Goal: Information Seeking & Learning: Learn about a topic

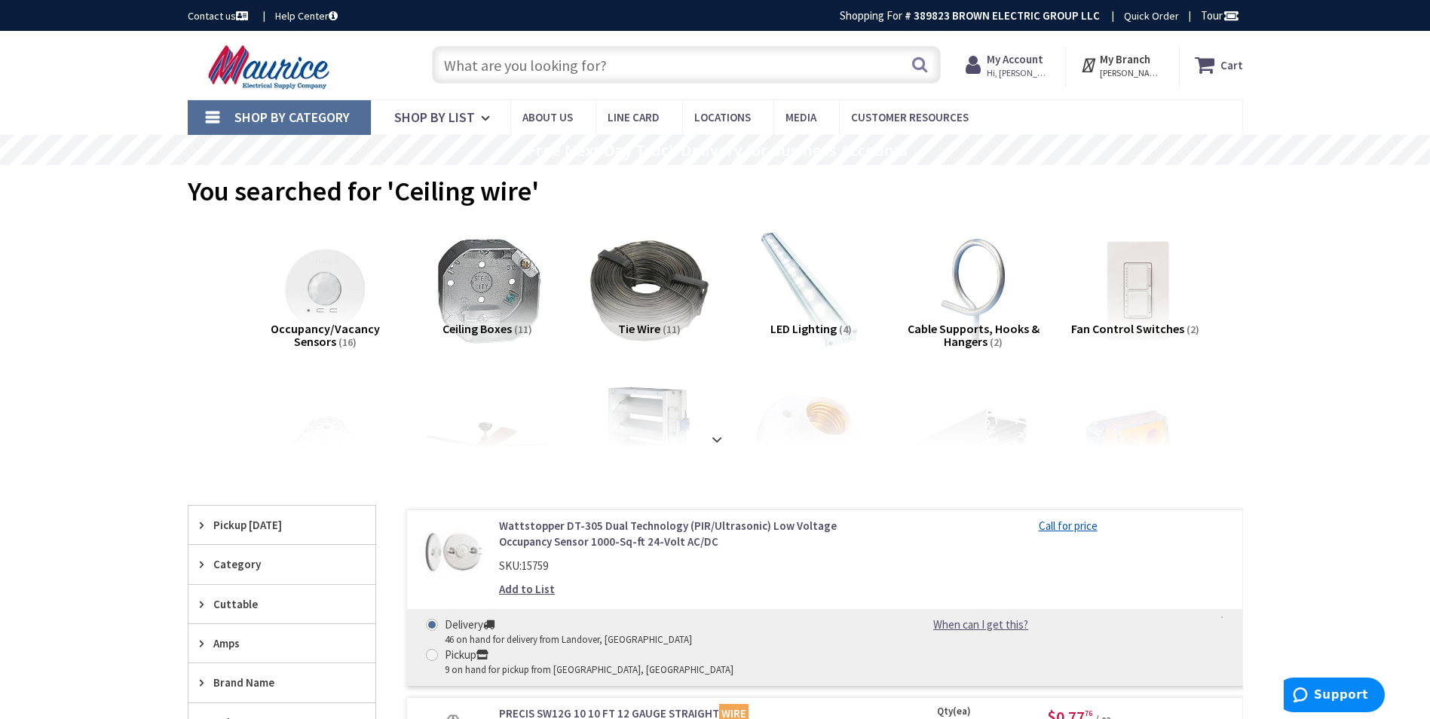
click at [574, 62] on input "text" at bounding box center [686, 65] width 509 height 38
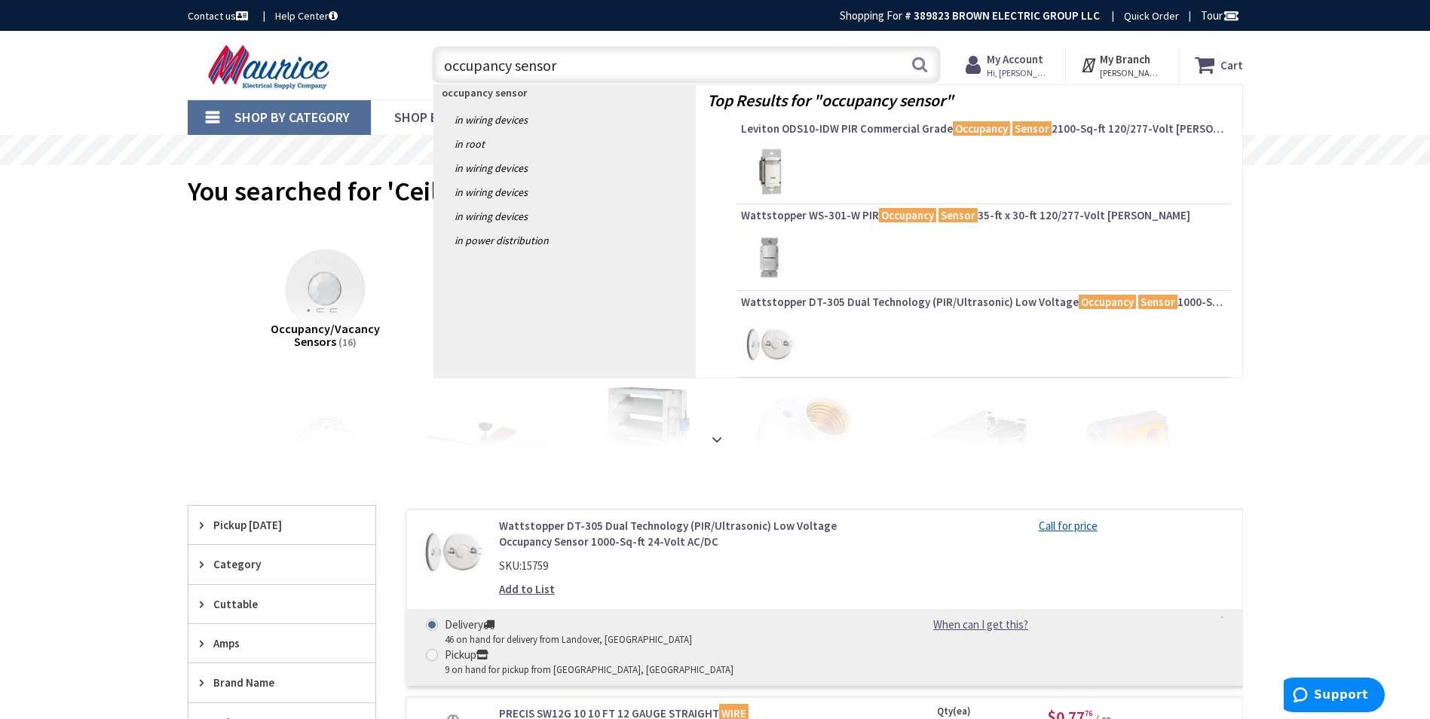
type input "occupancy sensor"
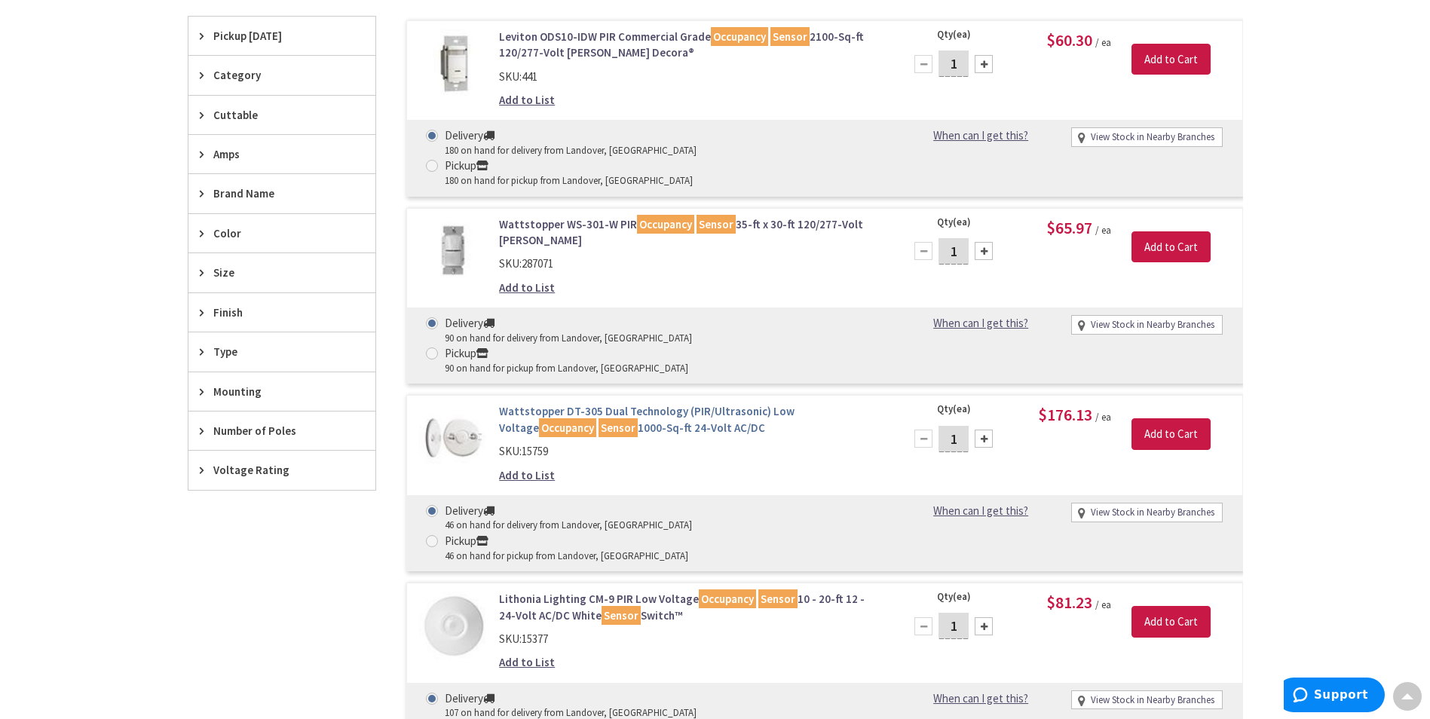
scroll to position [452, 0]
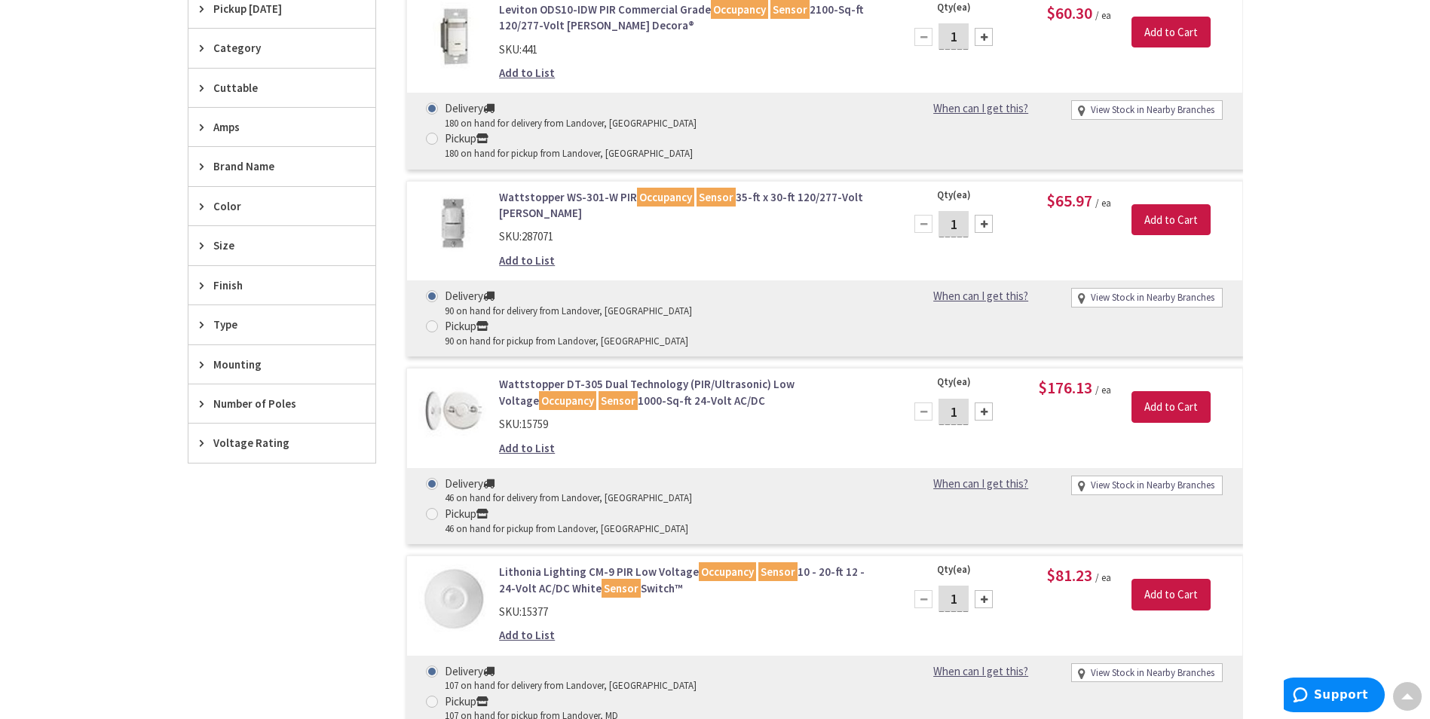
click at [663, 564] on link "Lithonia Lighting CM-9 PIR Low Voltage Occupancy Sensor 10 - 20-ft 12 - 24-Volt…" at bounding box center [691, 580] width 384 height 32
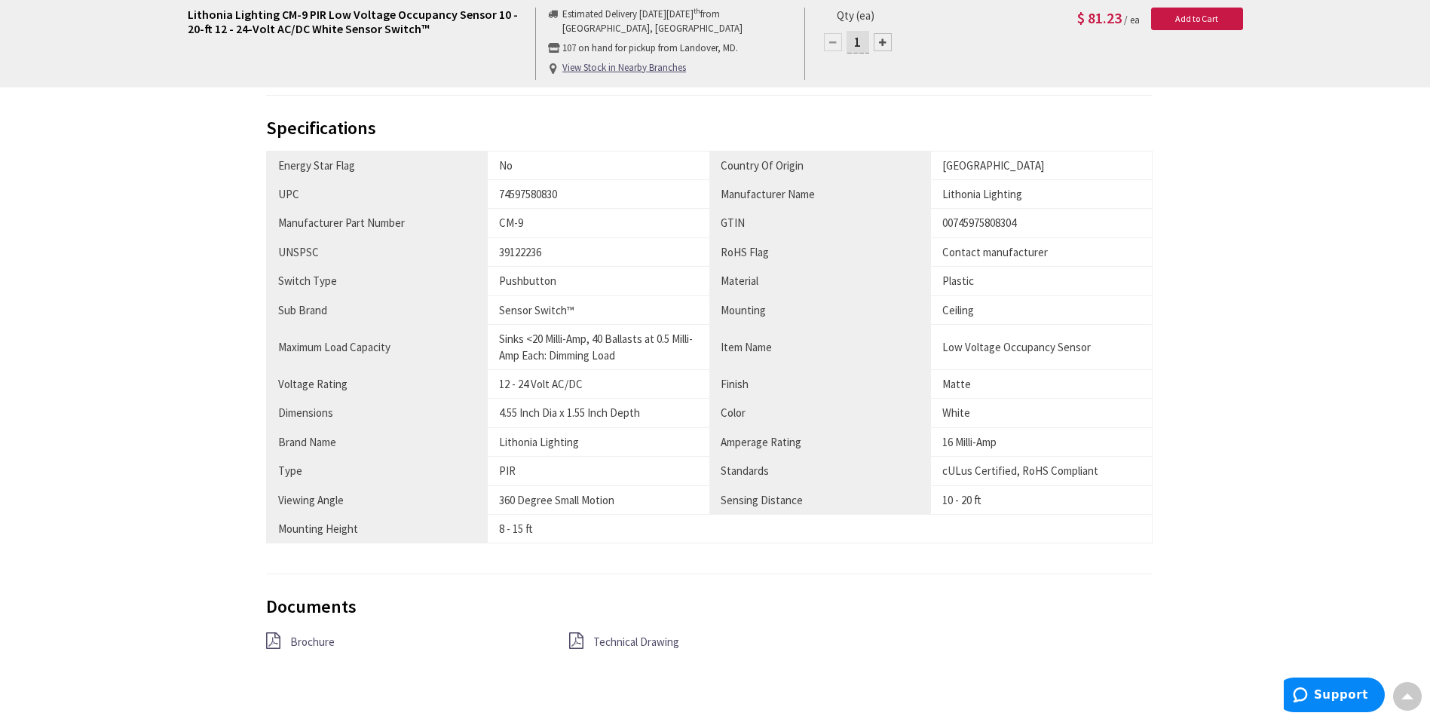
scroll to position [905, 0]
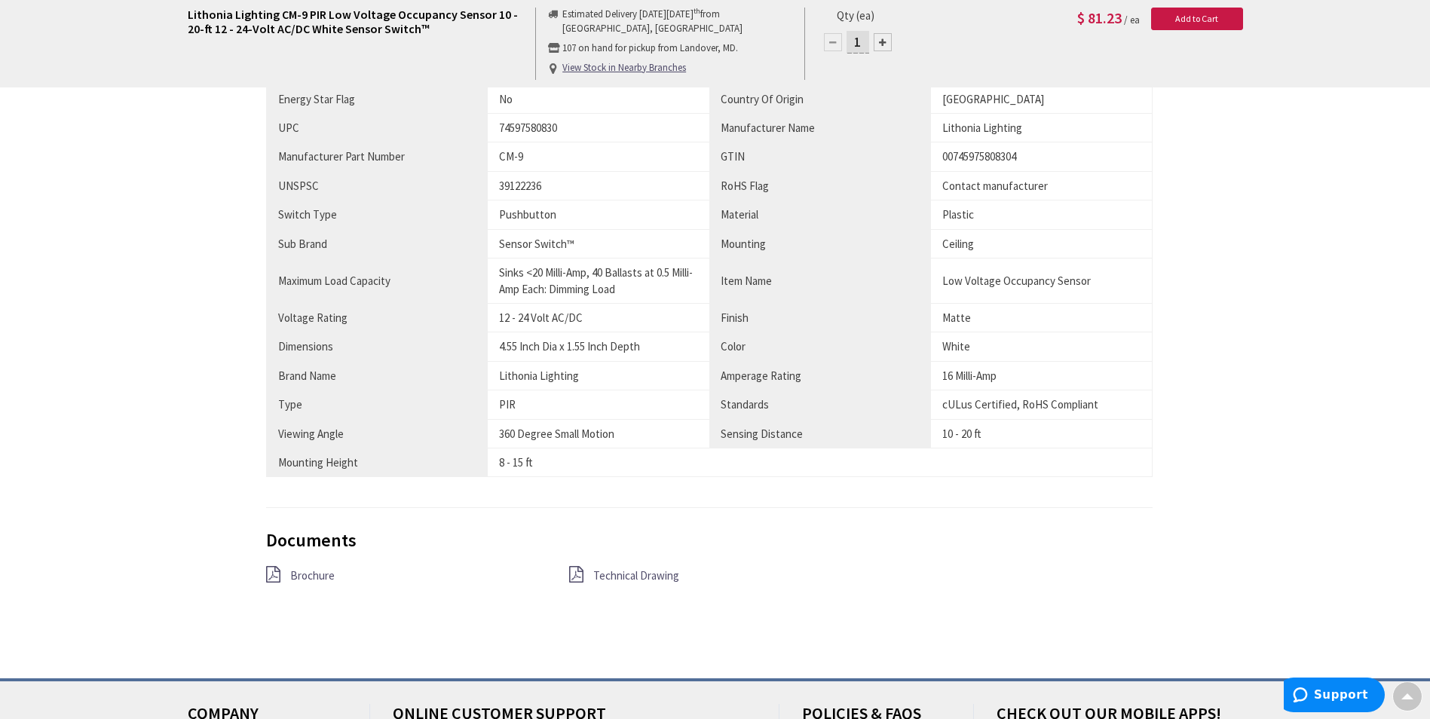
click at [307, 572] on span "Brochure" at bounding box center [312, 575] width 44 height 14
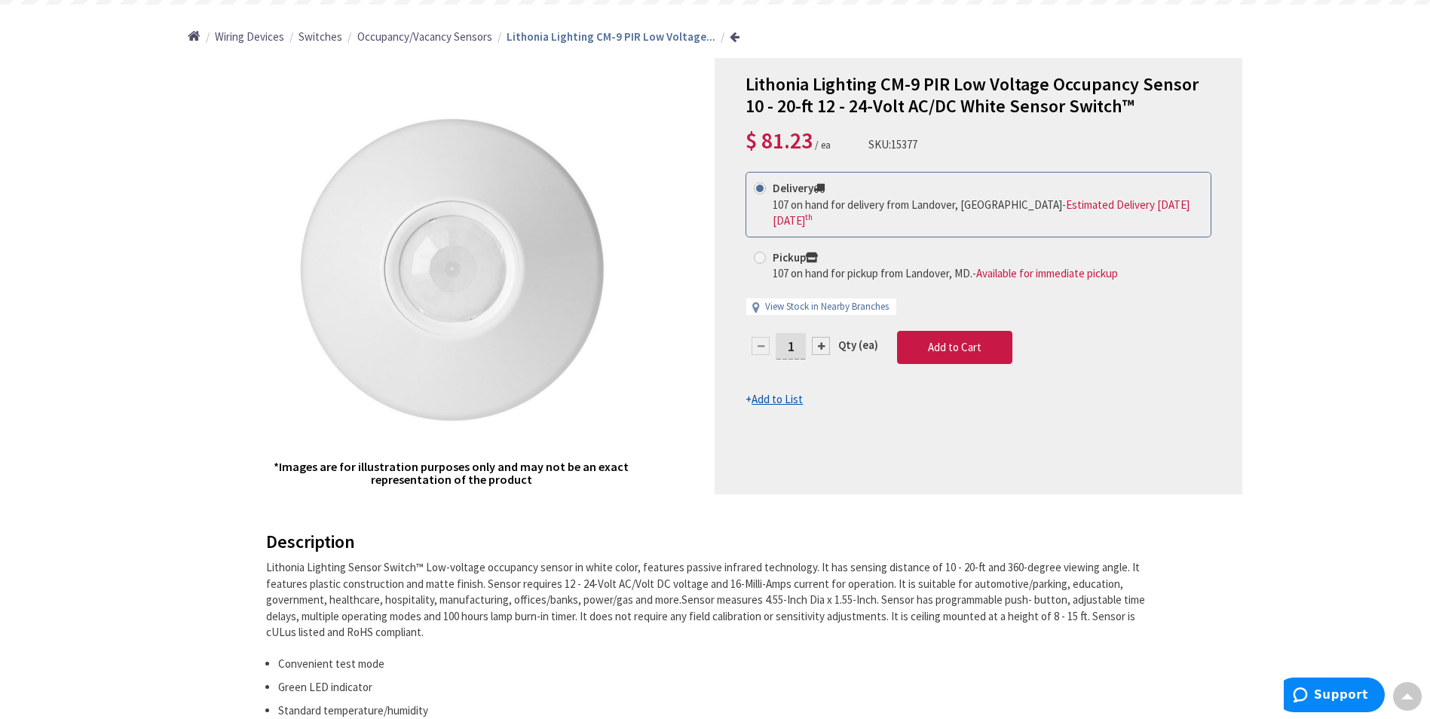
scroll to position [0, 0]
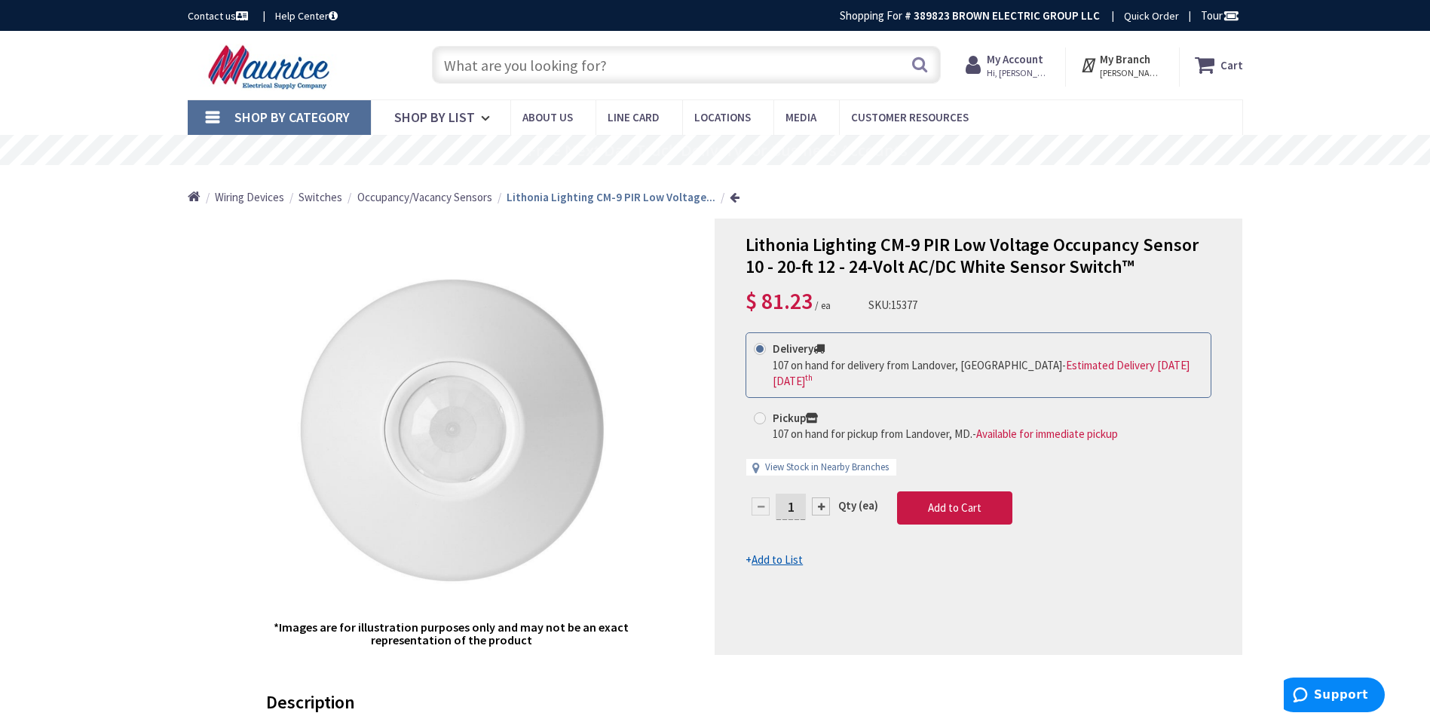
click at [517, 66] on input "text" at bounding box center [686, 65] width 509 height 38
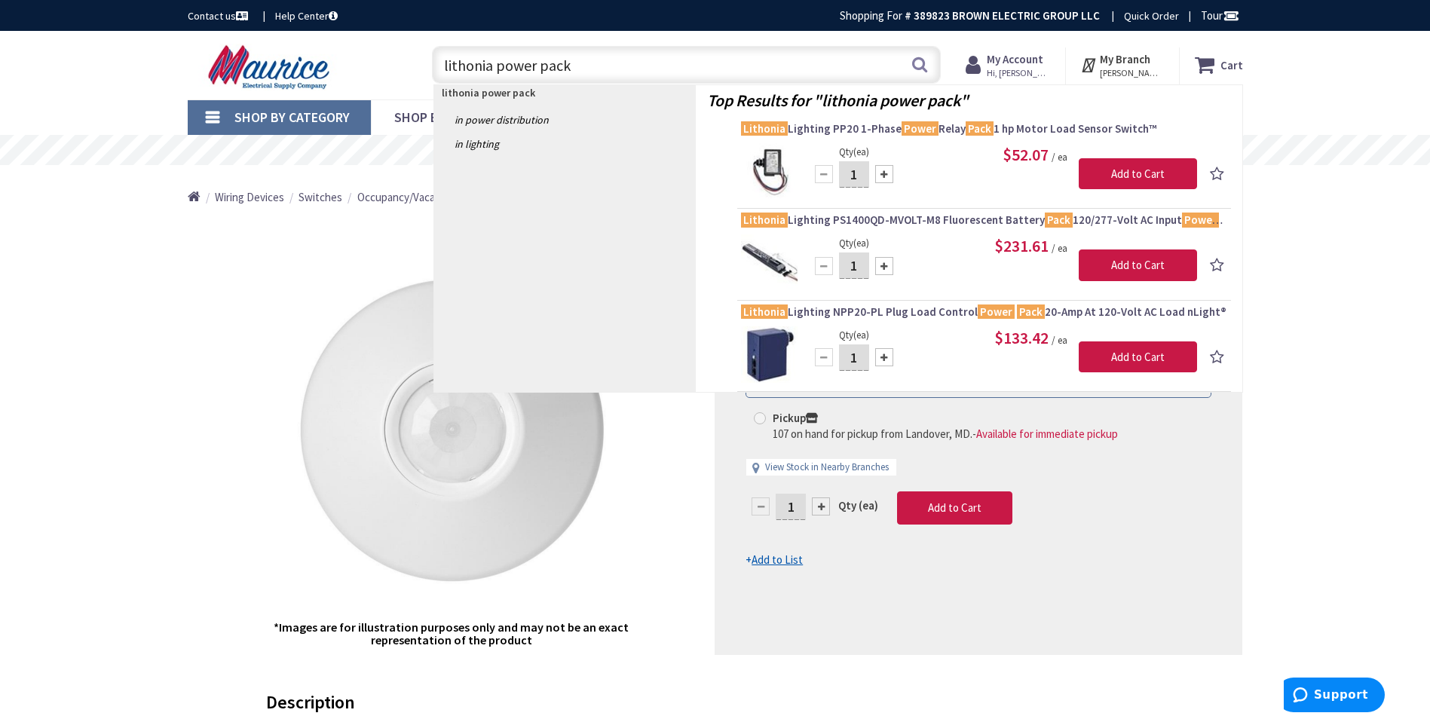
click at [495, 66] on input "lithonia power pack" at bounding box center [686, 65] width 509 height 38
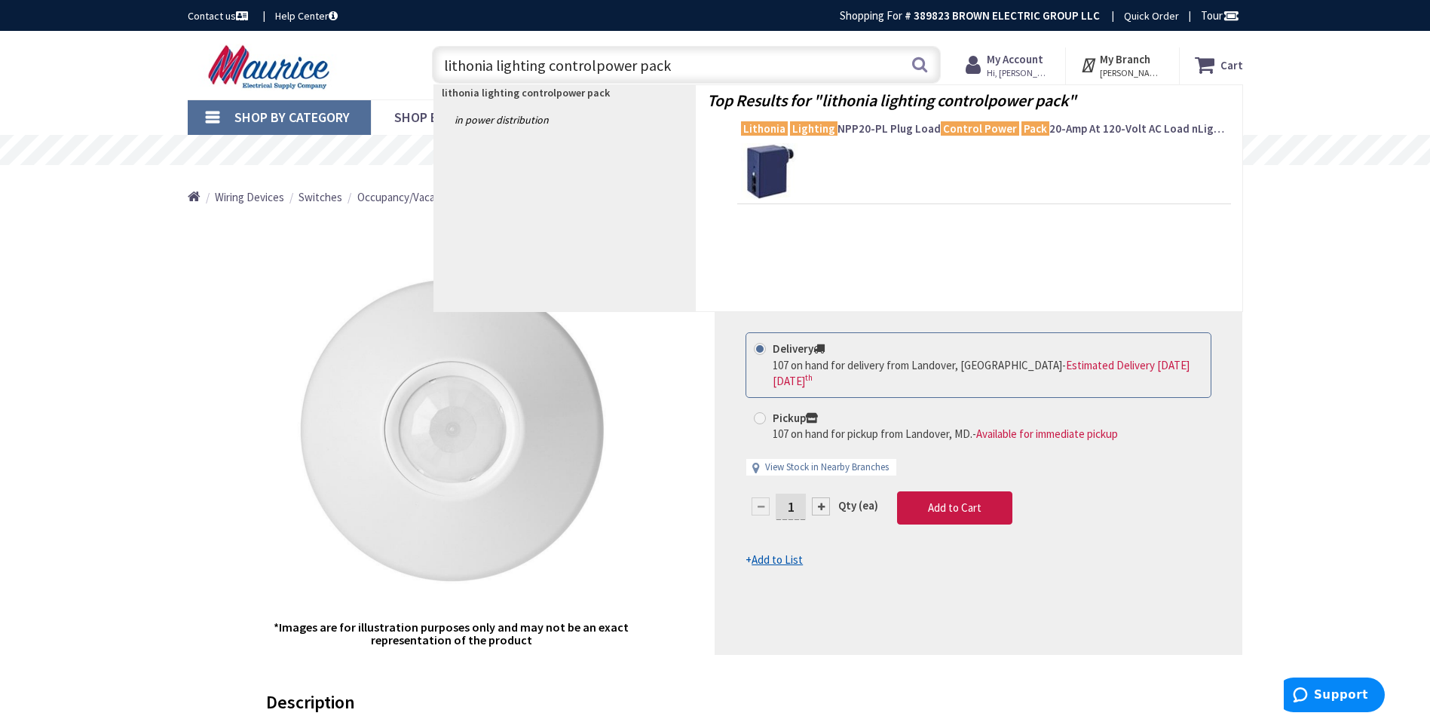
type input "lithonia lighting control power pack"
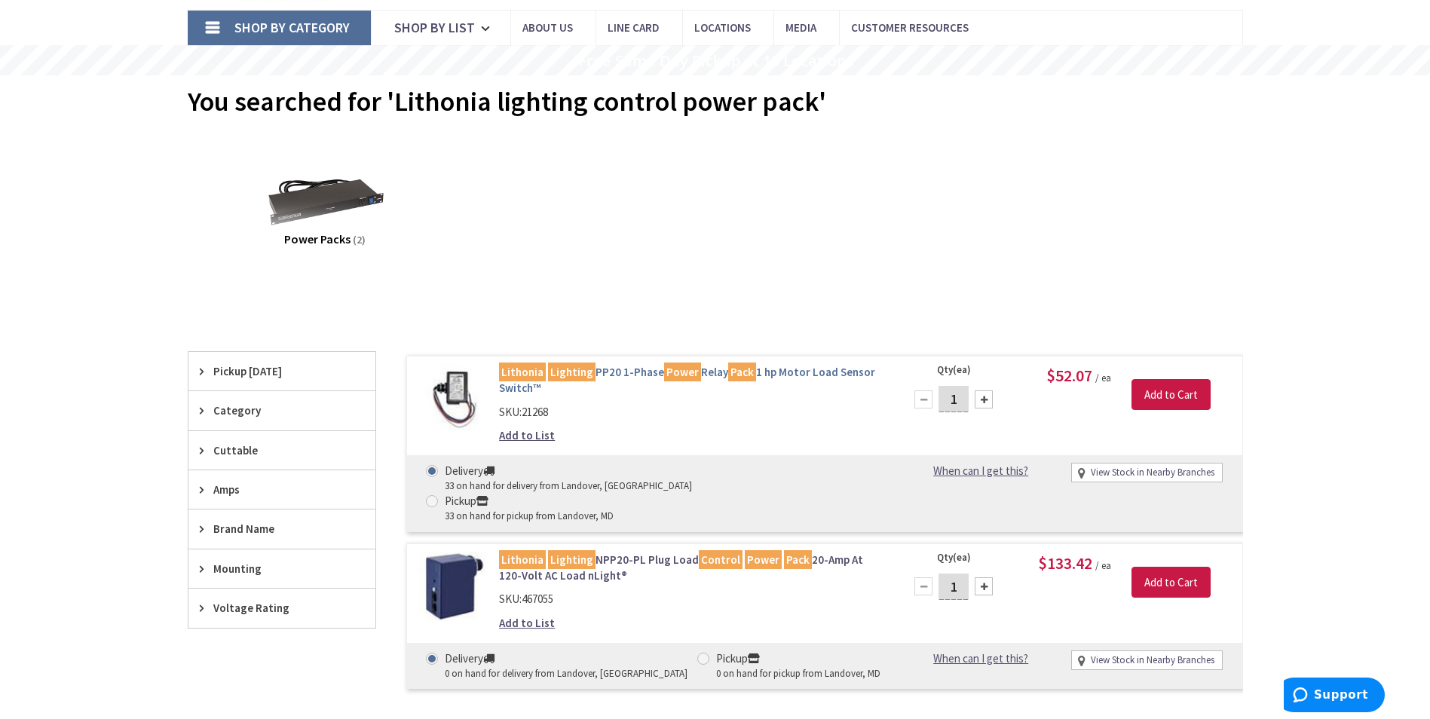
scroll to position [151, 0]
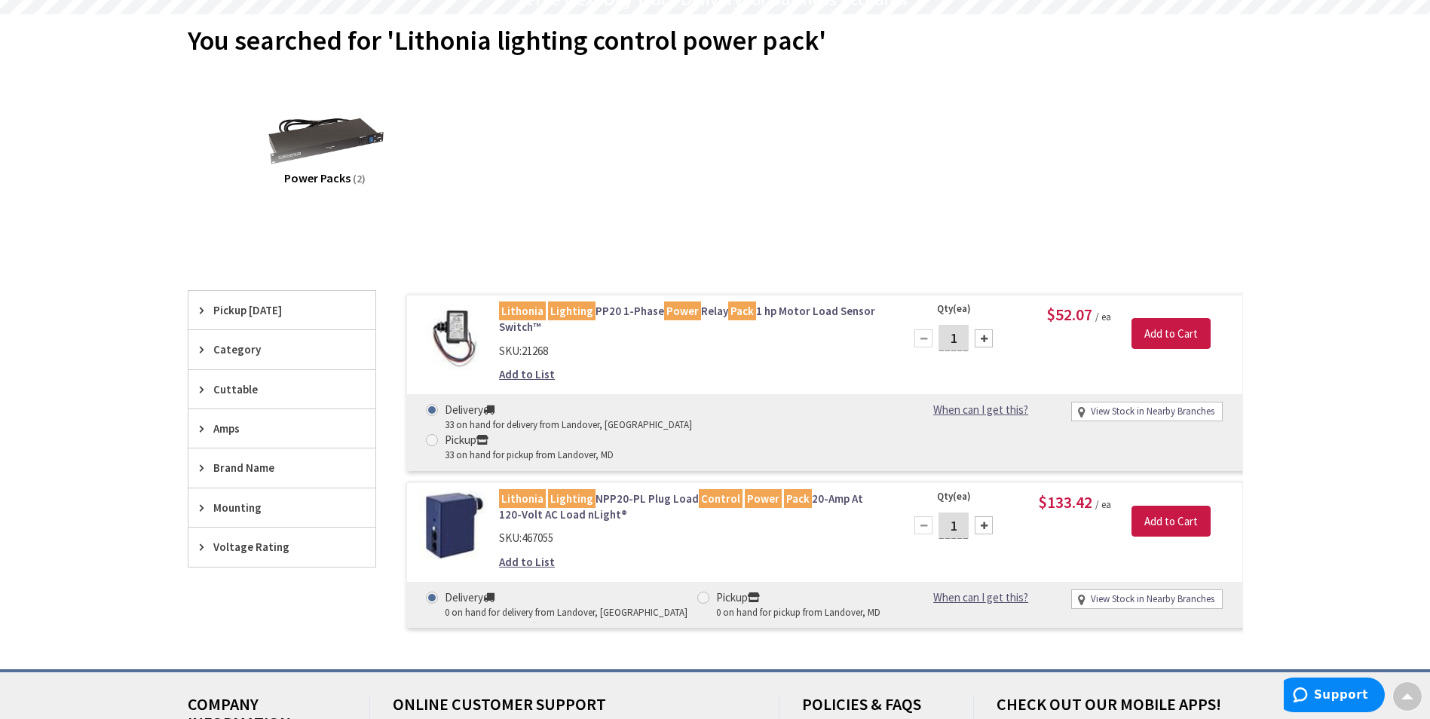
click at [643, 304] on link "Lithonia Lighting PP20 1-Phase Power Relay Pack 1 hp Motor Load Sensor Switch™" at bounding box center [691, 319] width 384 height 32
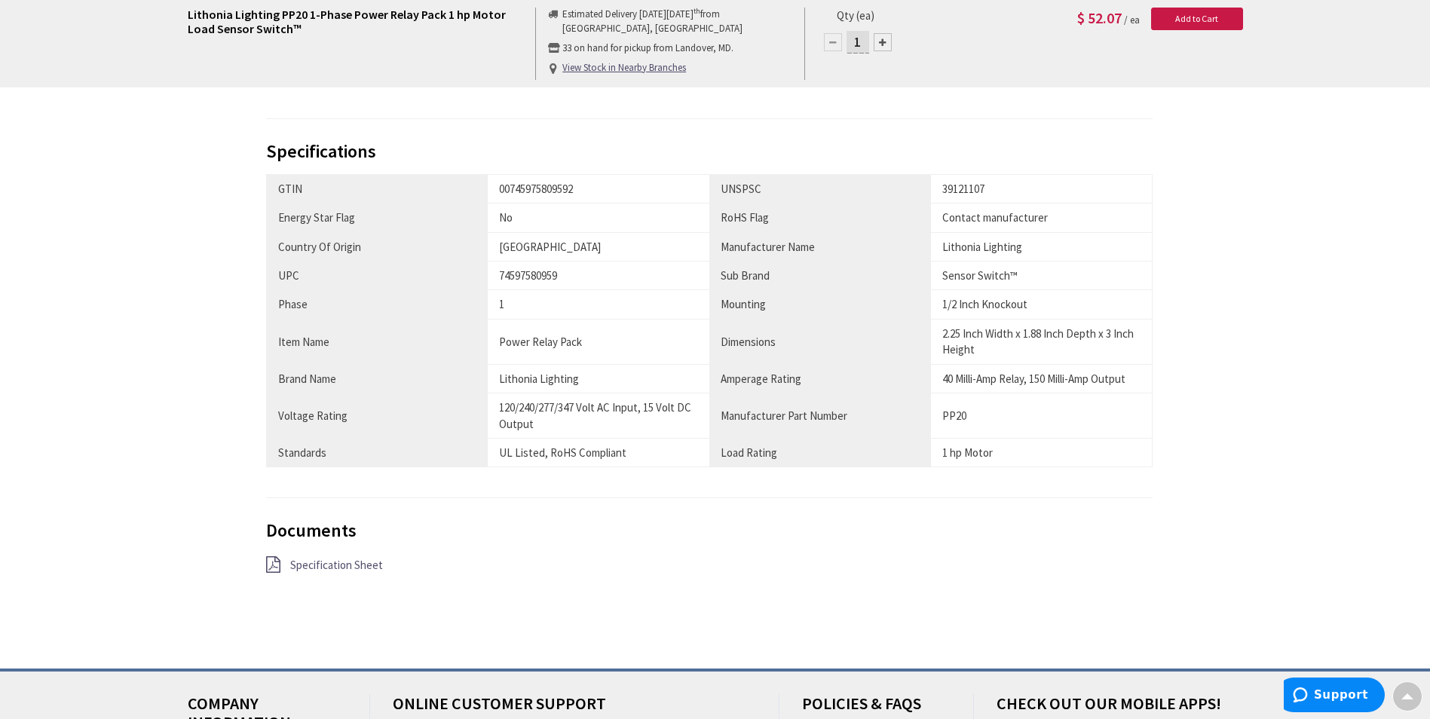
scroll to position [829, 0]
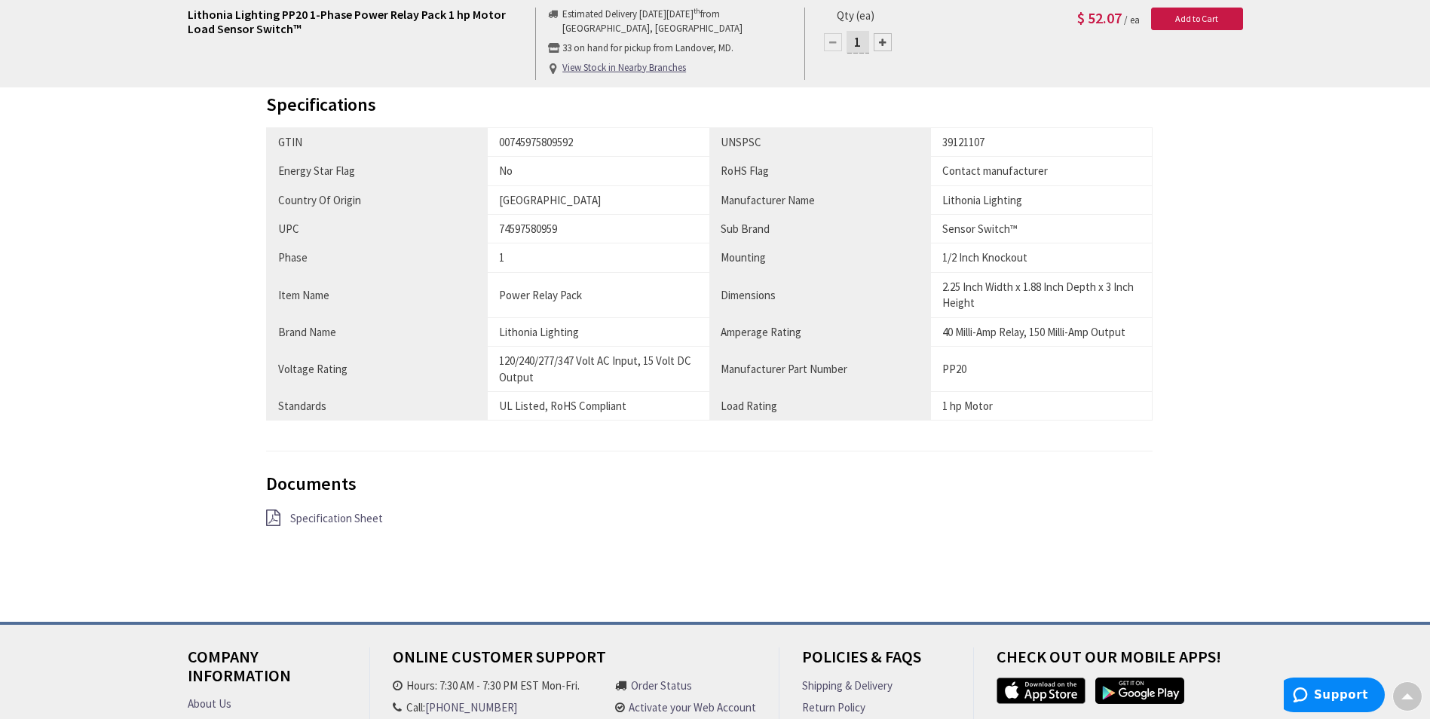
click at [337, 519] on span "Specification Sheet" at bounding box center [336, 518] width 93 height 14
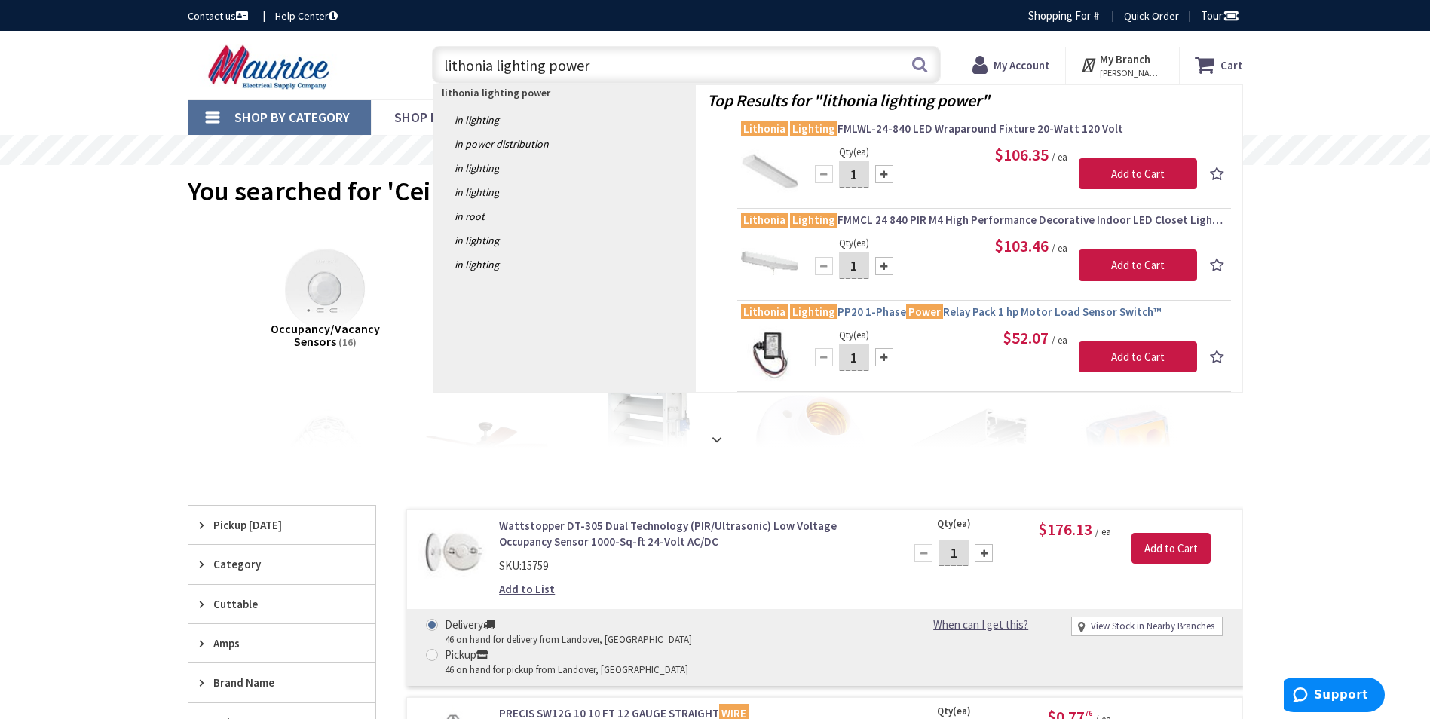
type input "lithonia lighting power"
click at [850, 312] on span "Lithonia Lighting PP20 1-Phase Power Relay Pack 1 hp Motor Load Sensor Switch™" at bounding box center [984, 312] width 486 height 15
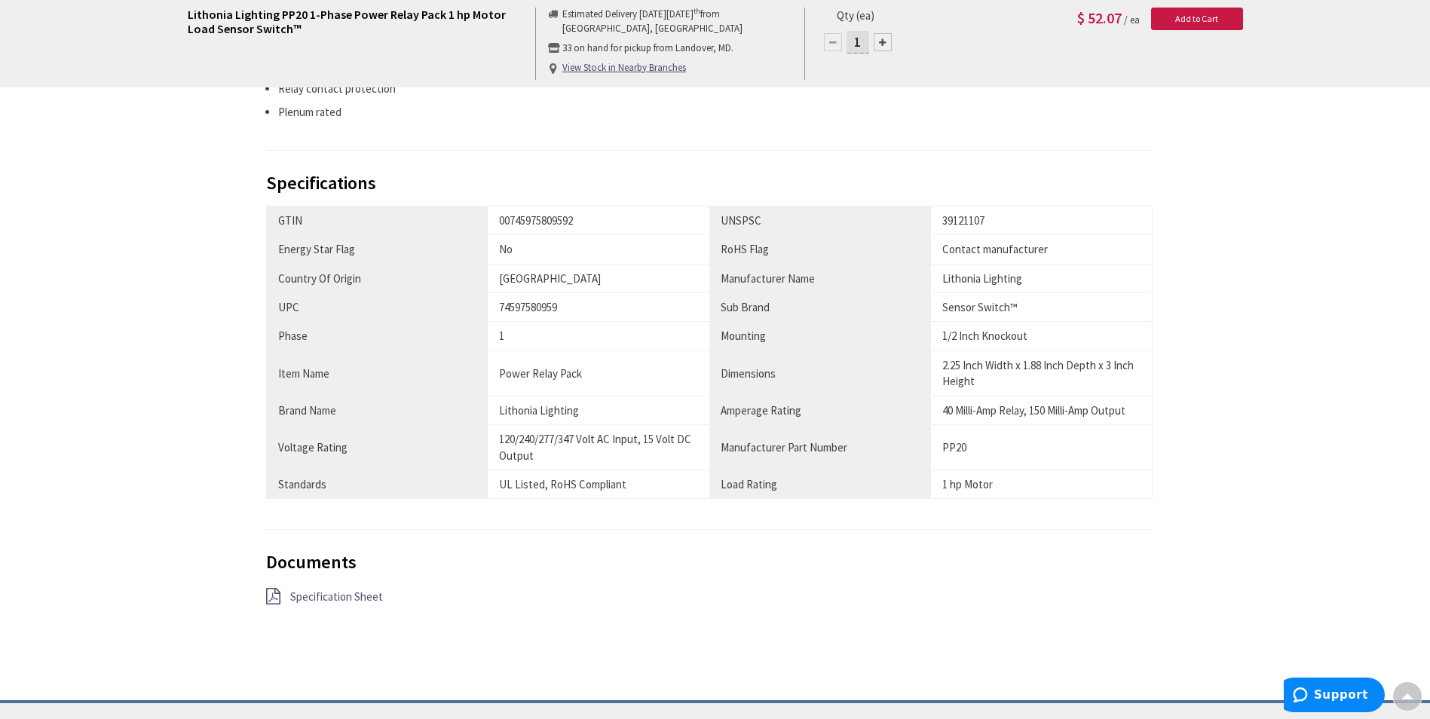
scroll to position [754, 0]
click at [352, 594] on span "Specification Sheet" at bounding box center [336, 594] width 93 height 14
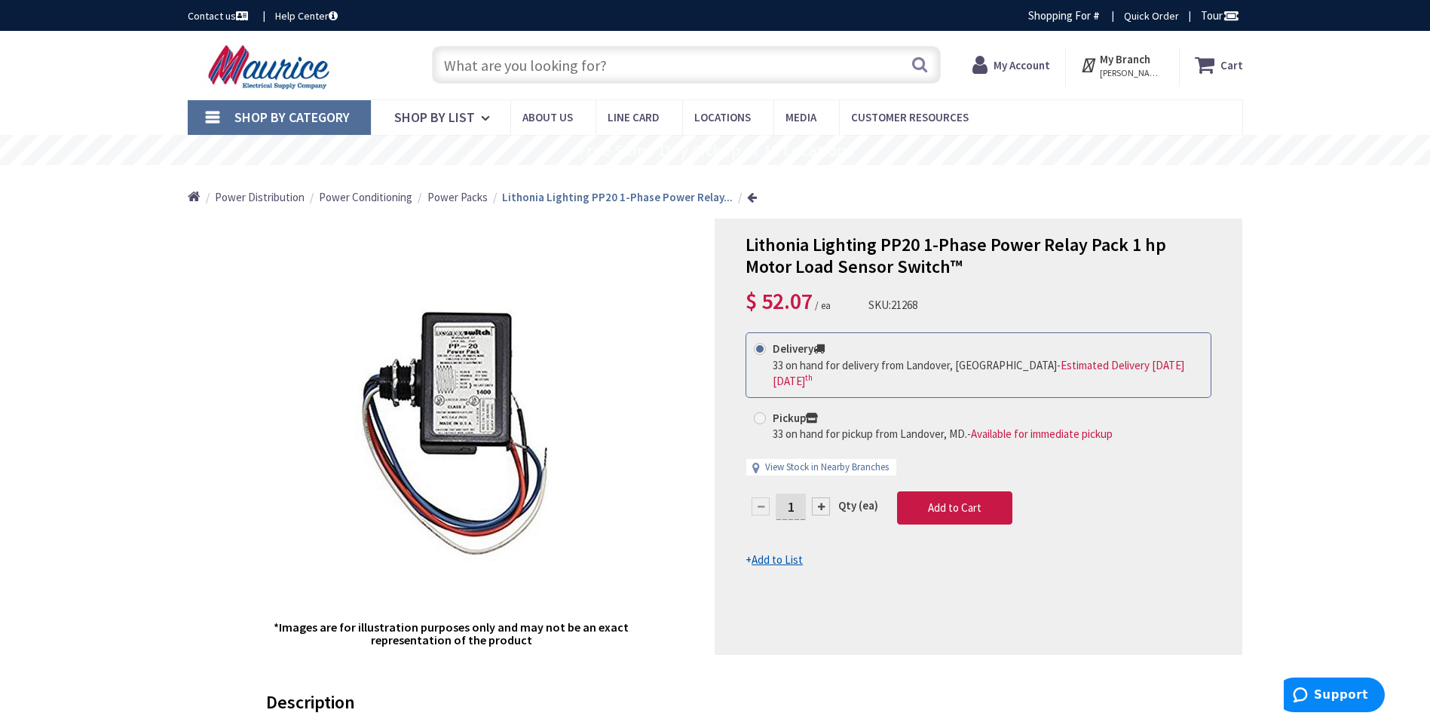
click at [561, 69] on input "text" at bounding box center [686, 65] width 509 height 38
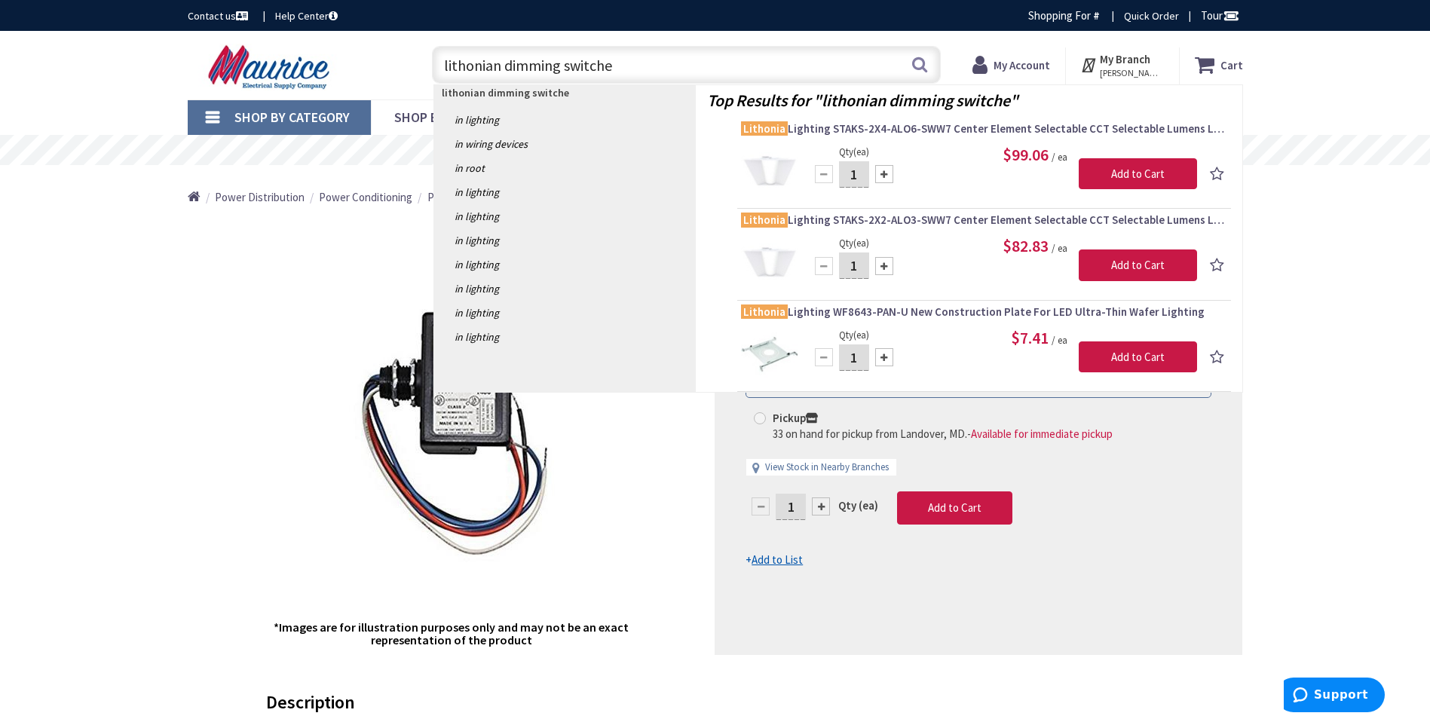
type input "lithonian dimming switches"
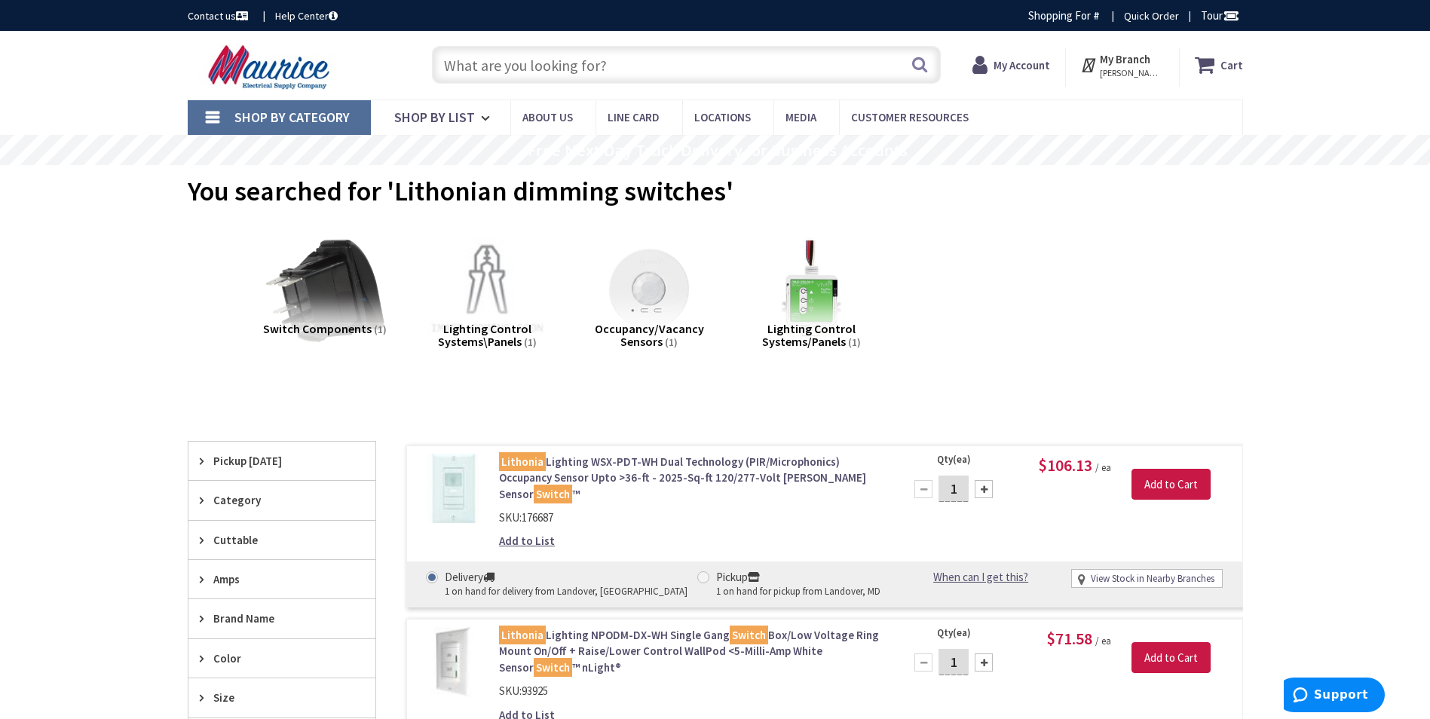
click at [559, 72] on input "text" at bounding box center [686, 65] width 509 height 38
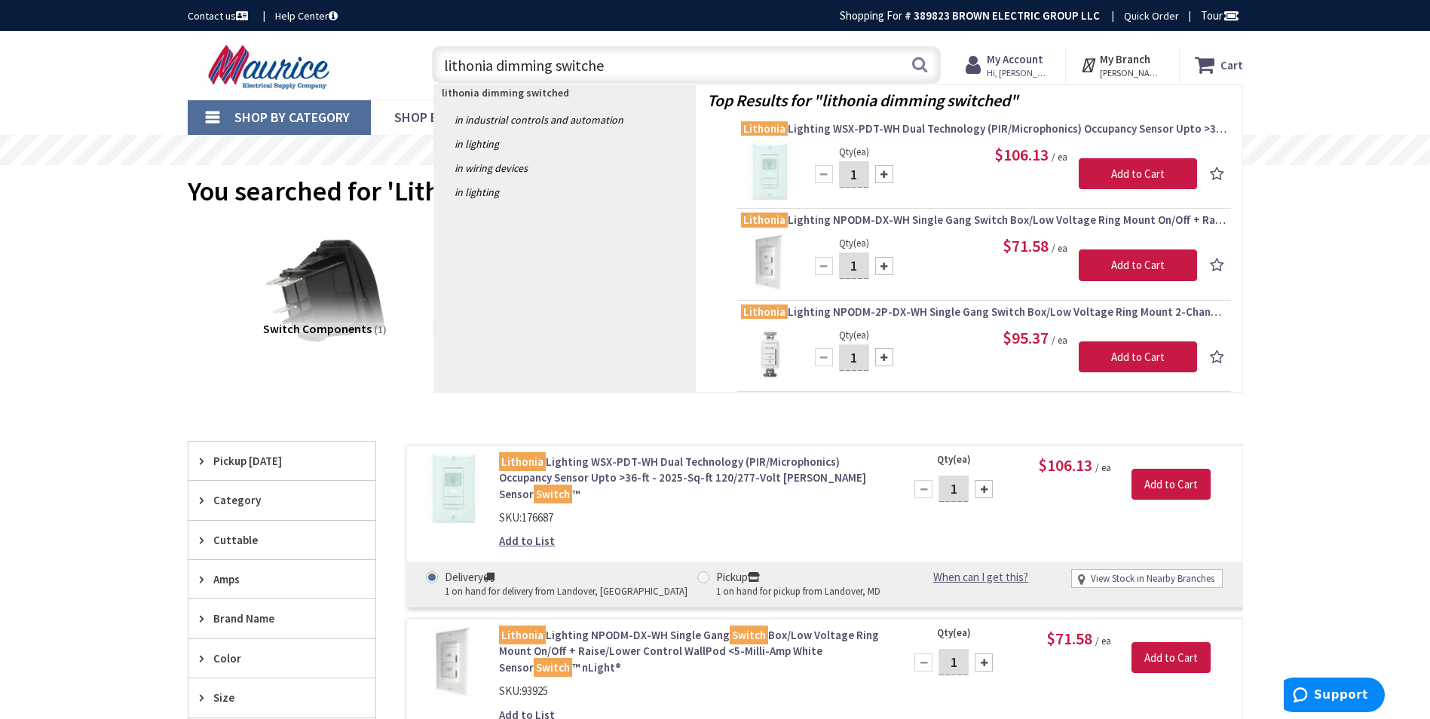
type input "lithonia dimming switches"
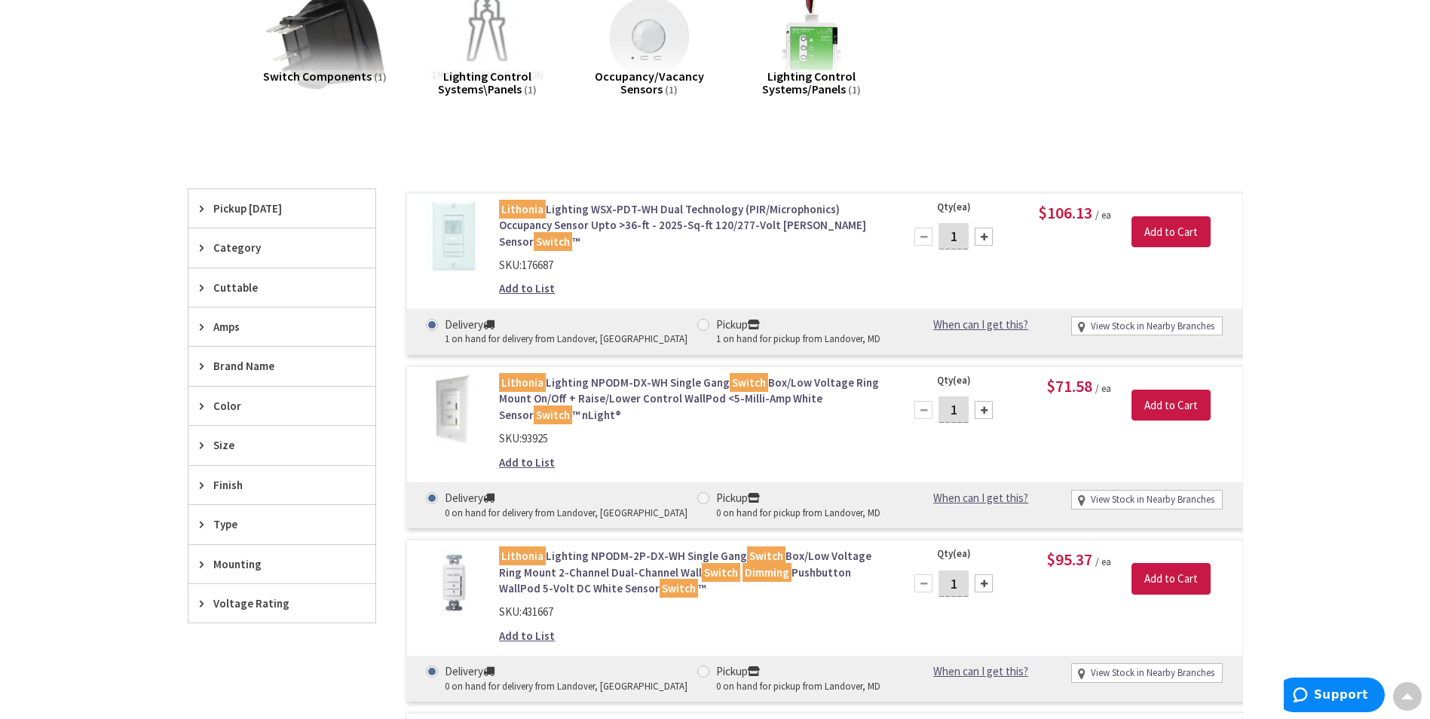
scroll to position [226, 0]
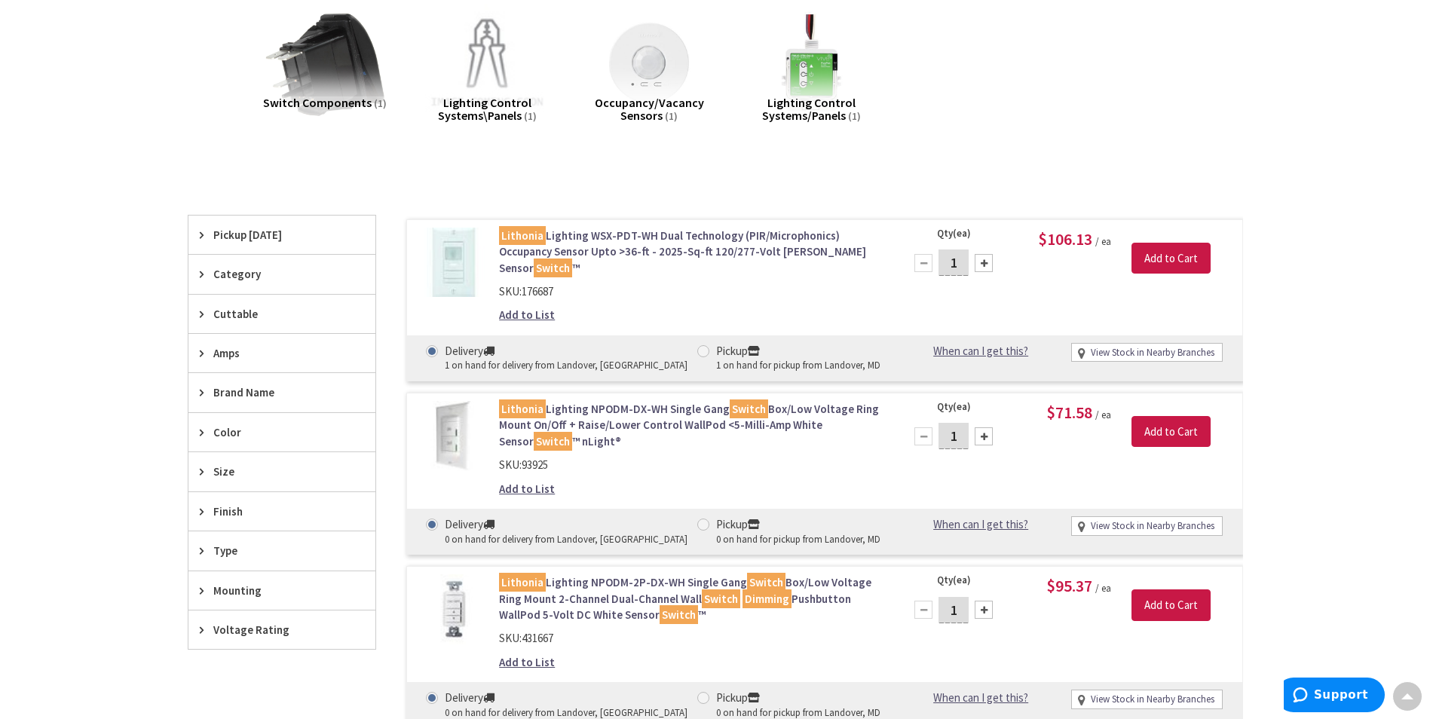
click at [668, 412] on link "Lithonia Lighting NPODM-DX-WH Single Gang Switch Box/Low Voltage Ring Mount On/…" at bounding box center [691, 425] width 384 height 48
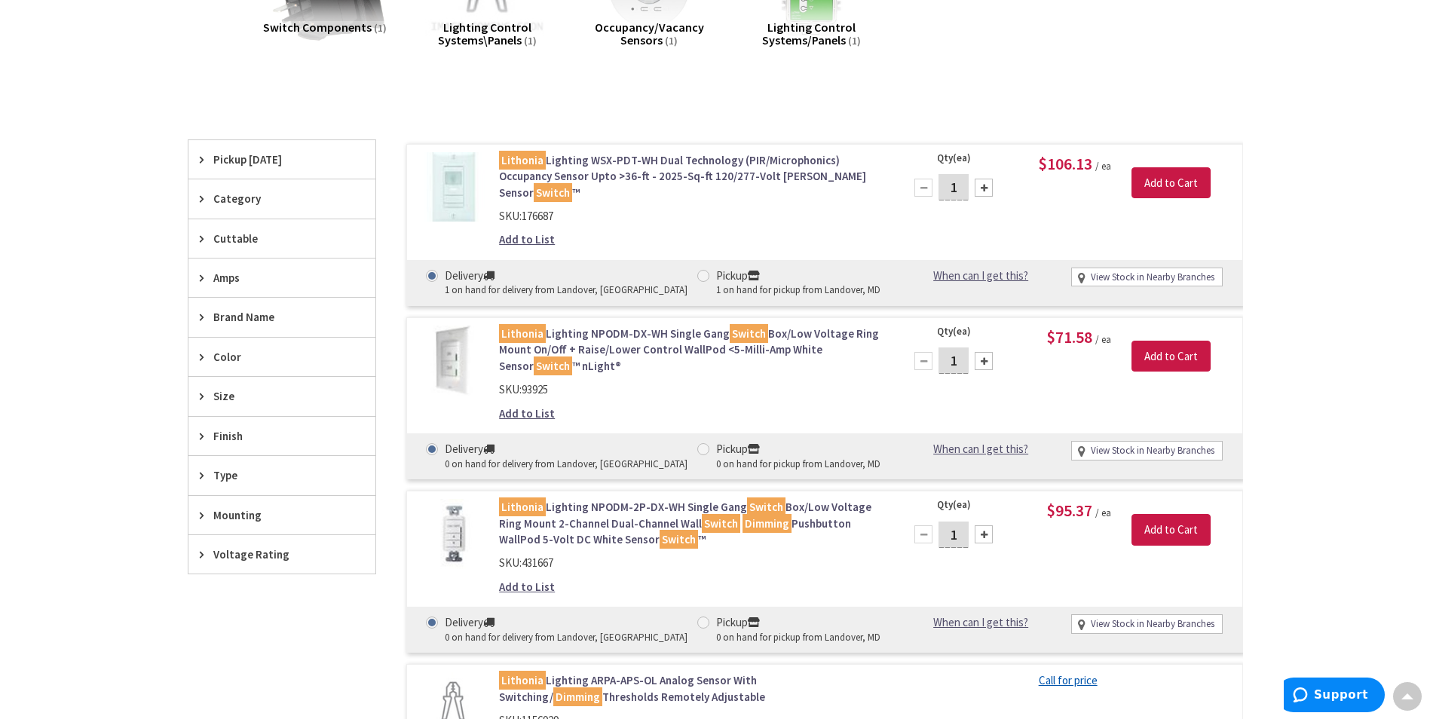
click at [618, 511] on link "Lithonia Lighting NPODM-2P-DX-WH Single Gang Switch Box/Low Voltage Ring Mount …" at bounding box center [691, 523] width 384 height 48
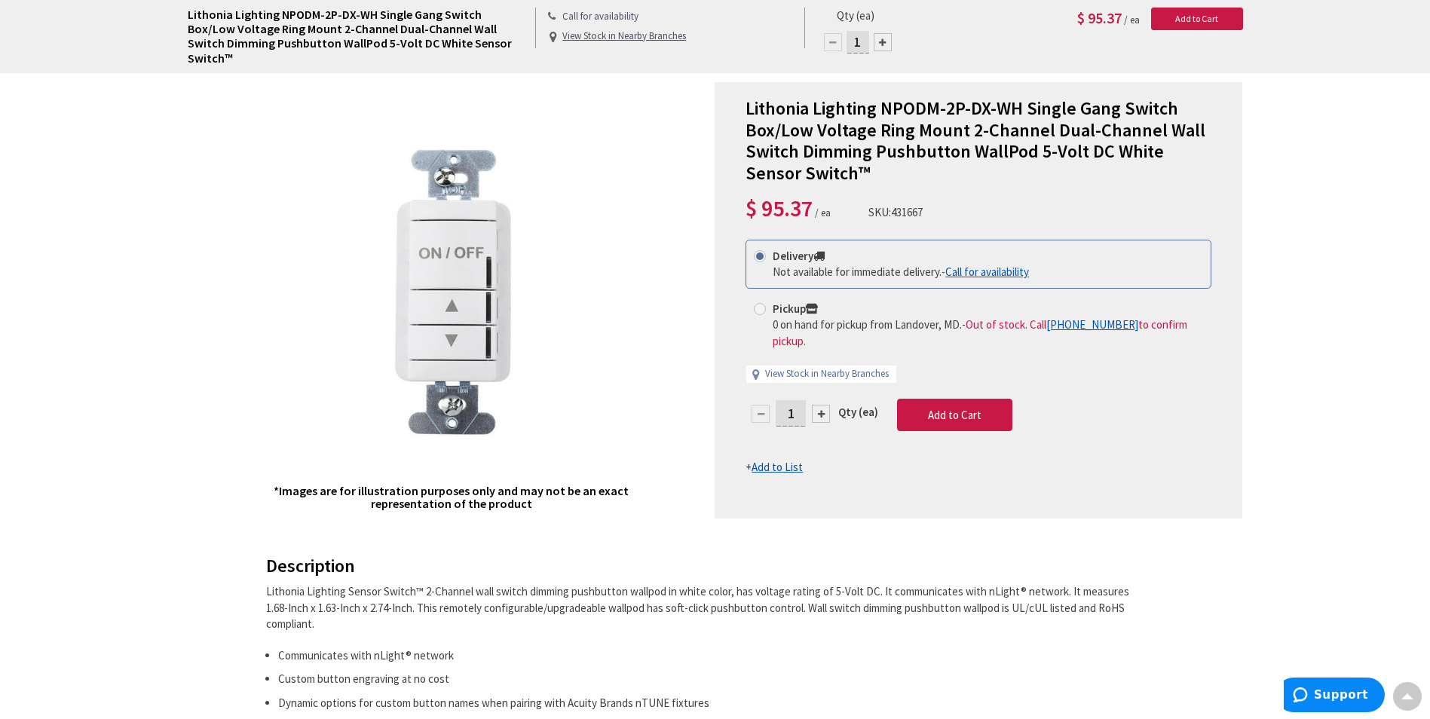
scroll to position [130, 0]
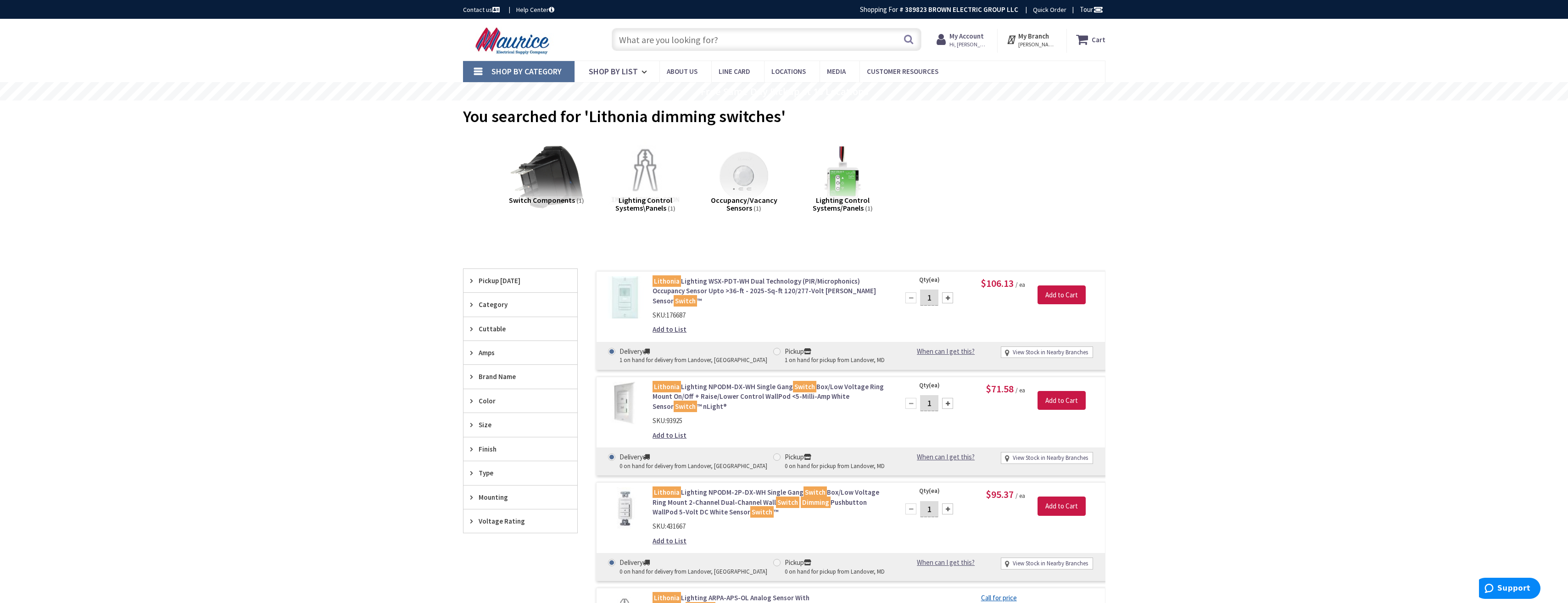
click at [650, 38] on input "text" at bounding box center [766, 40] width 310 height 23
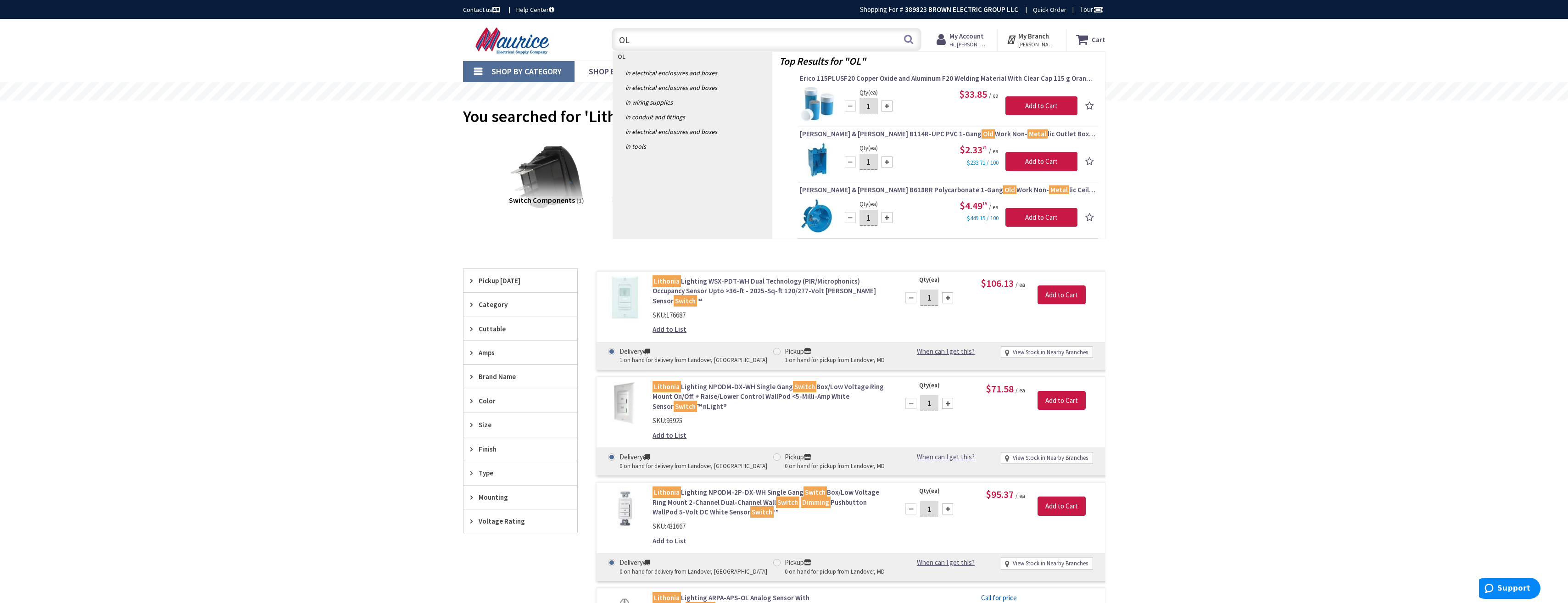
type input "O"
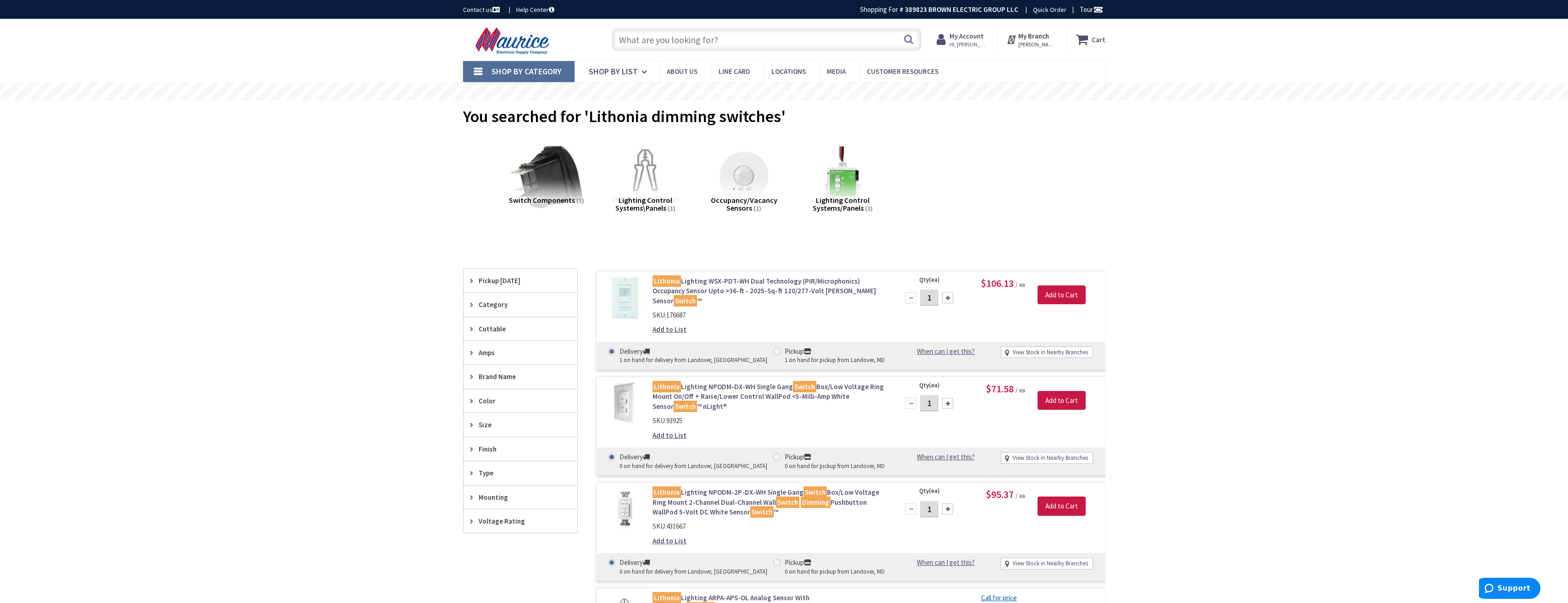
type input "I"
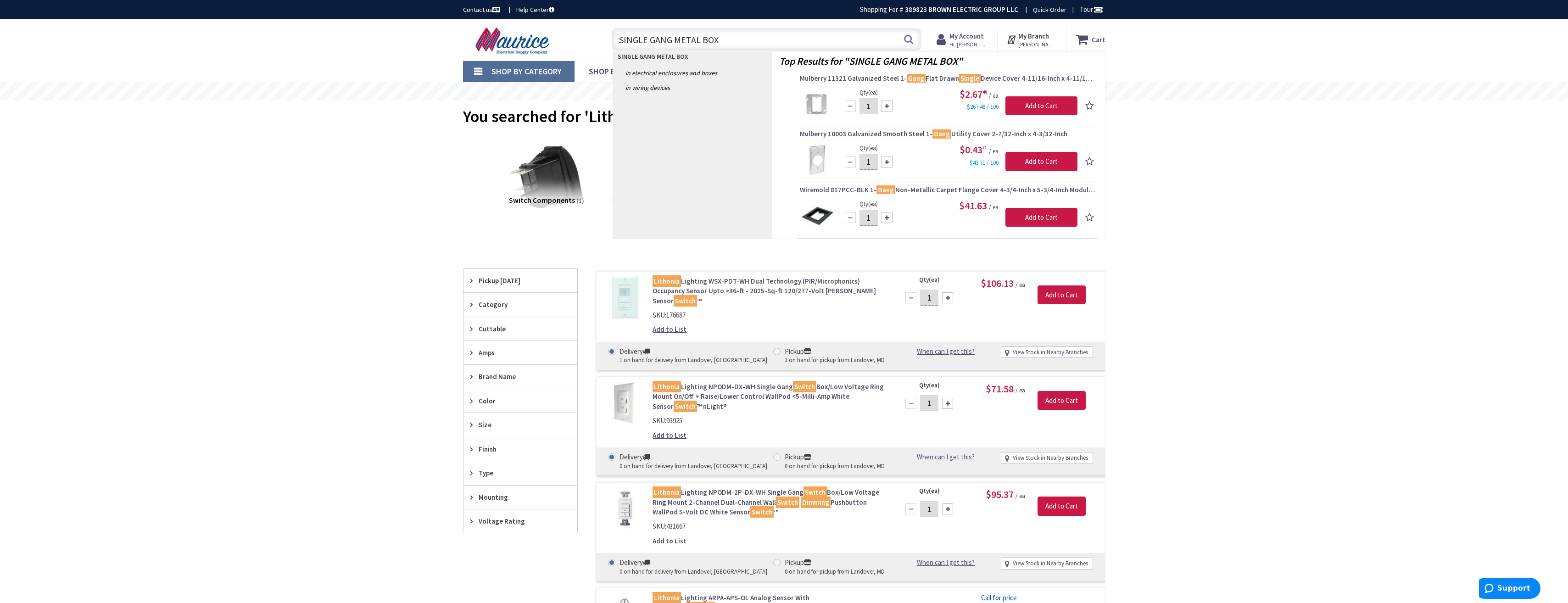
click at [733, 41] on input "SINGLE GANG METAL BOX" at bounding box center [766, 40] width 310 height 23
drag, startPoint x: 732, startPoint y: 40, endPoint x: 612, endPoint y: 42, distance: 120.0
click at [612, 41] on input "SINGLE GANG METAL BOX" at bounding box center [766, 40] width 310 height 23
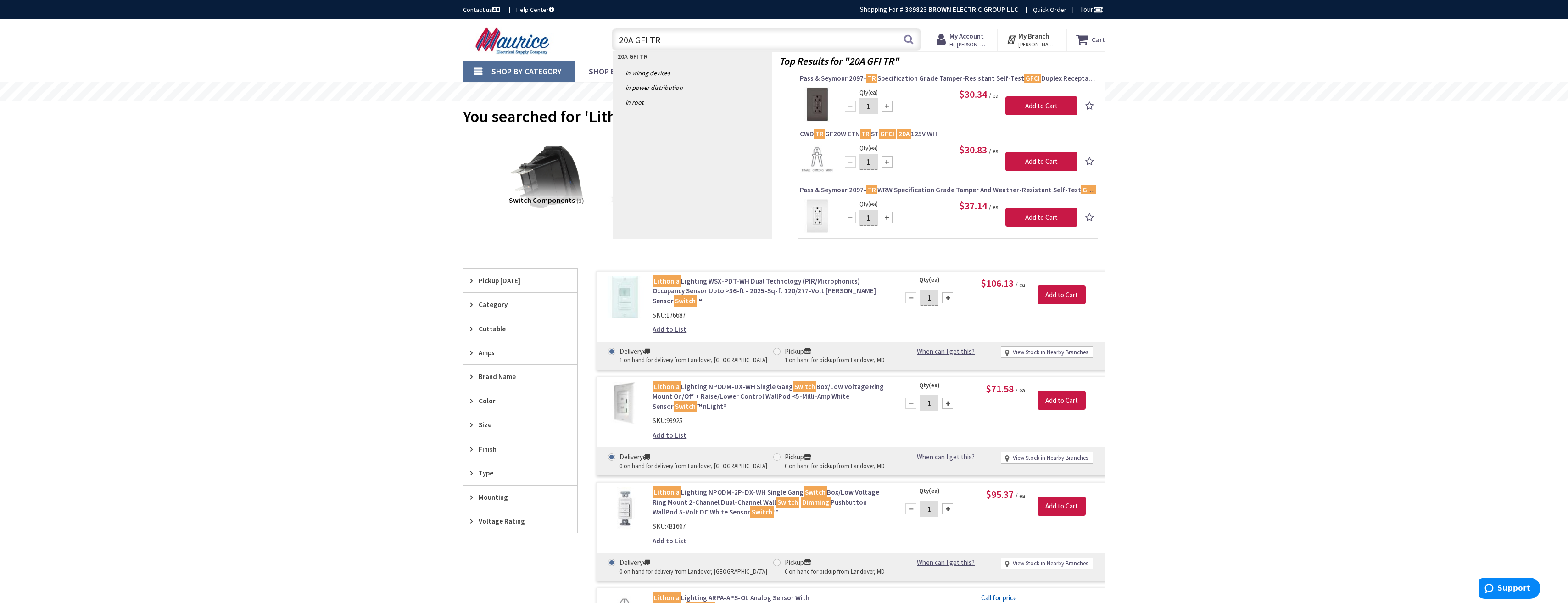
drag, startPoint x: 659, startPoint y: 38, endPoint x: 637, endPoint y: 40, distance: 22.1
click at [637, 40] on input "20A GFI TR" at bounding box center [766, 40] width 310 height 23
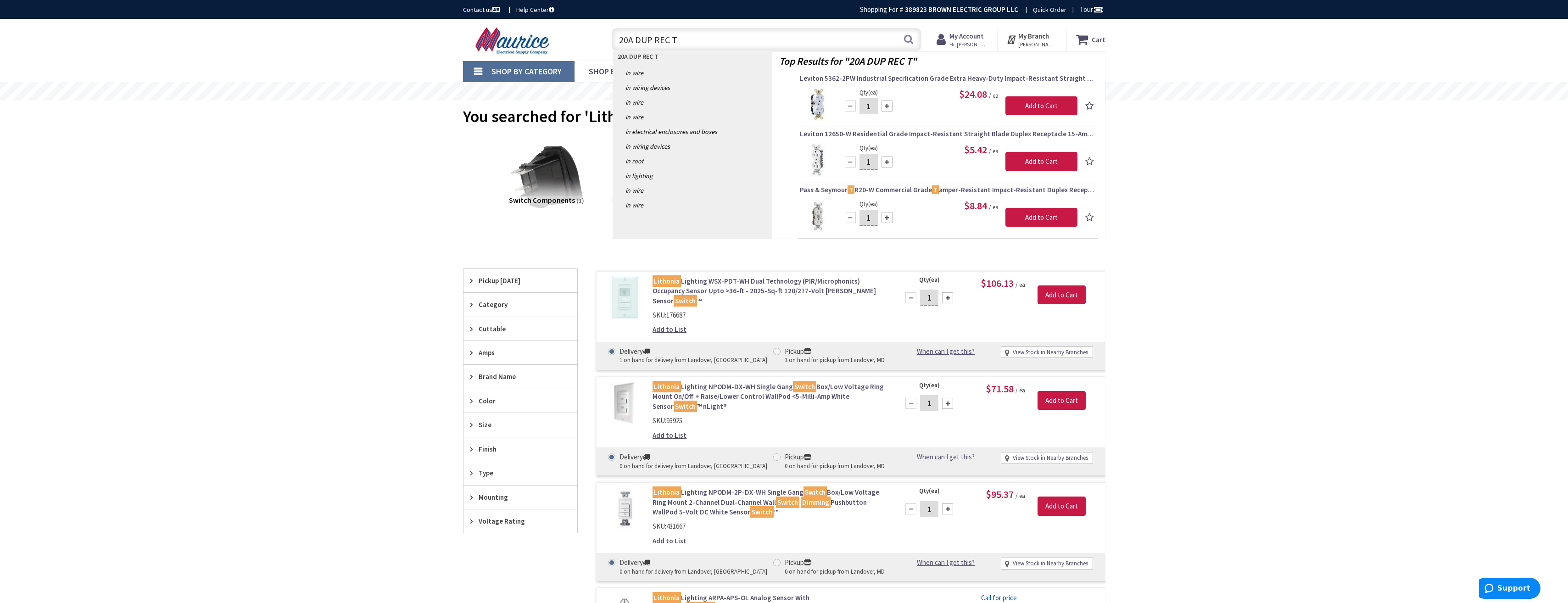
drag, startPoint x: 676, startPoint y: 39, endPoint x: 637, endPoint y: 44, distance: 39.3
click at [637, 44] on input "20A DUP REC T" at bounding box center [766, 40] width 310 height 23
drag, startPoint x: 694, startPoint y: 42, endPoint x: 616, endPoint y: 37, distance: 78.2
click at [616, 37] on input "20A SWITCH TOGG" at bounding box center [766, 40] width 310 height 23
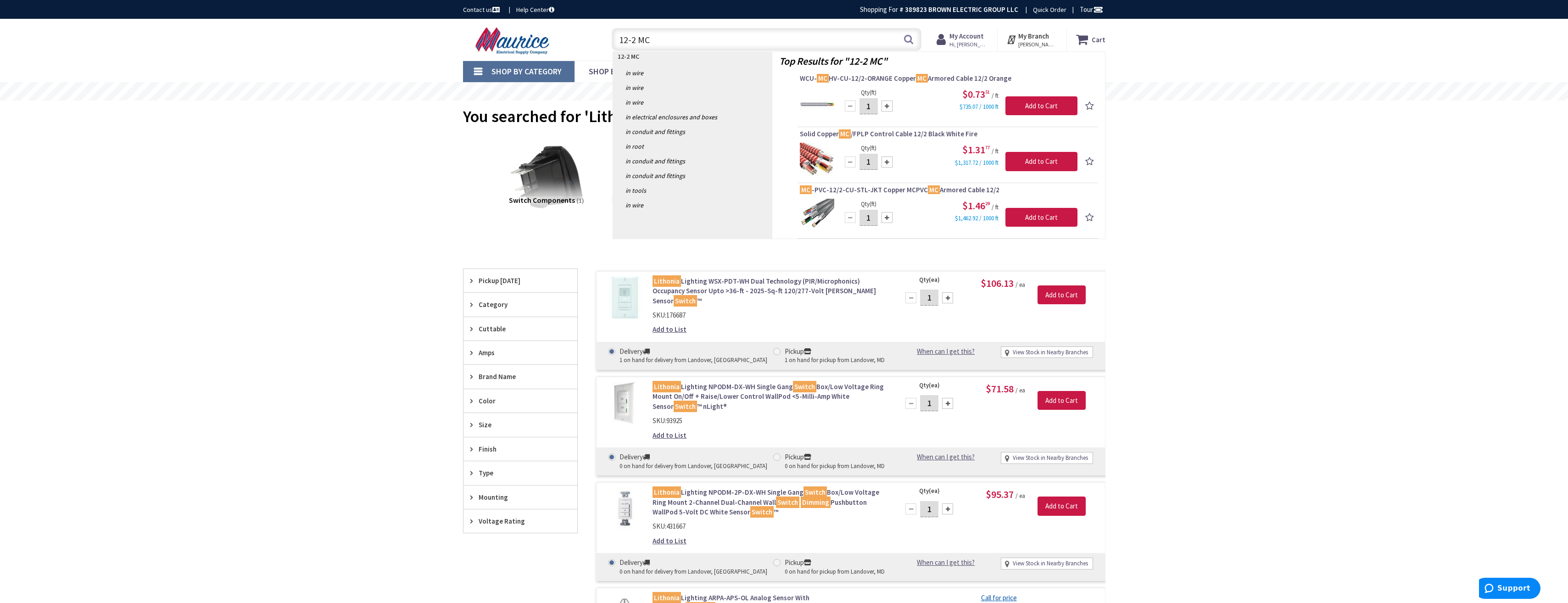
click at [634, 37] on input "12-2 MC" at bounding box center [766, 40] width 310 height 23
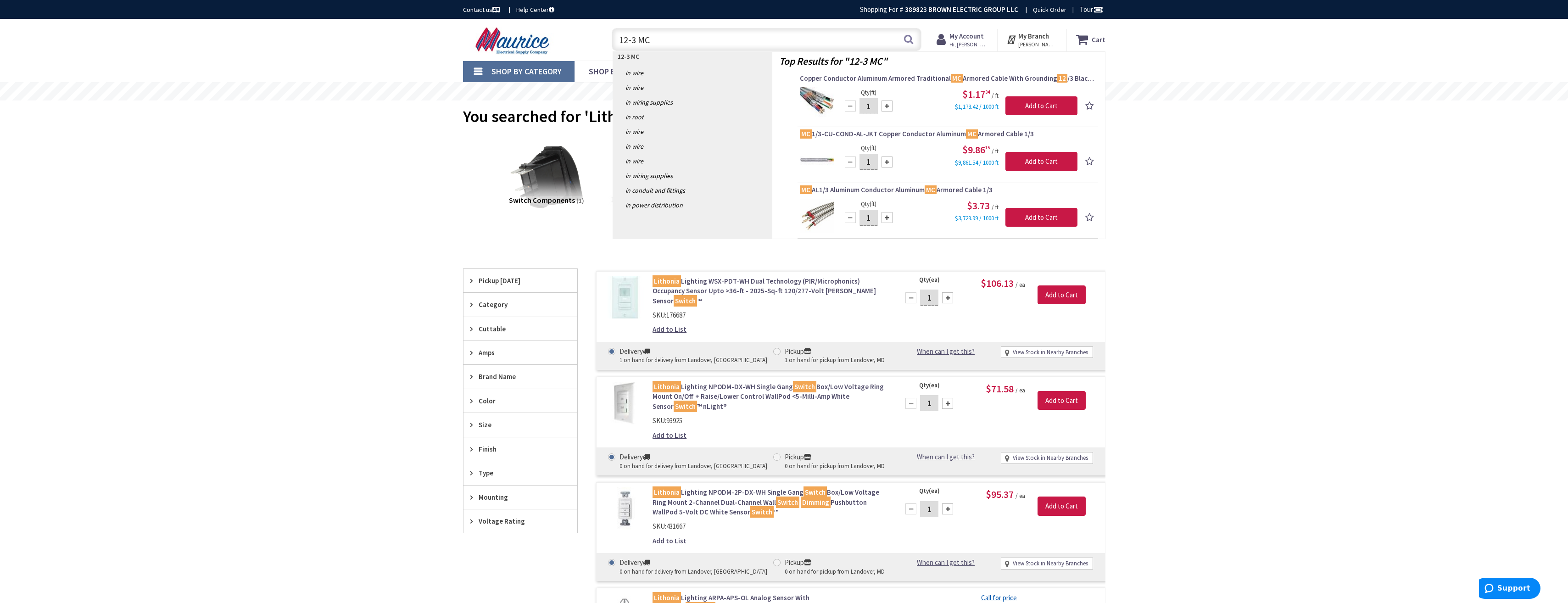
click at [634, 41] on input "12-3 MC" at bounding box center [766, 40] width 310 height 23
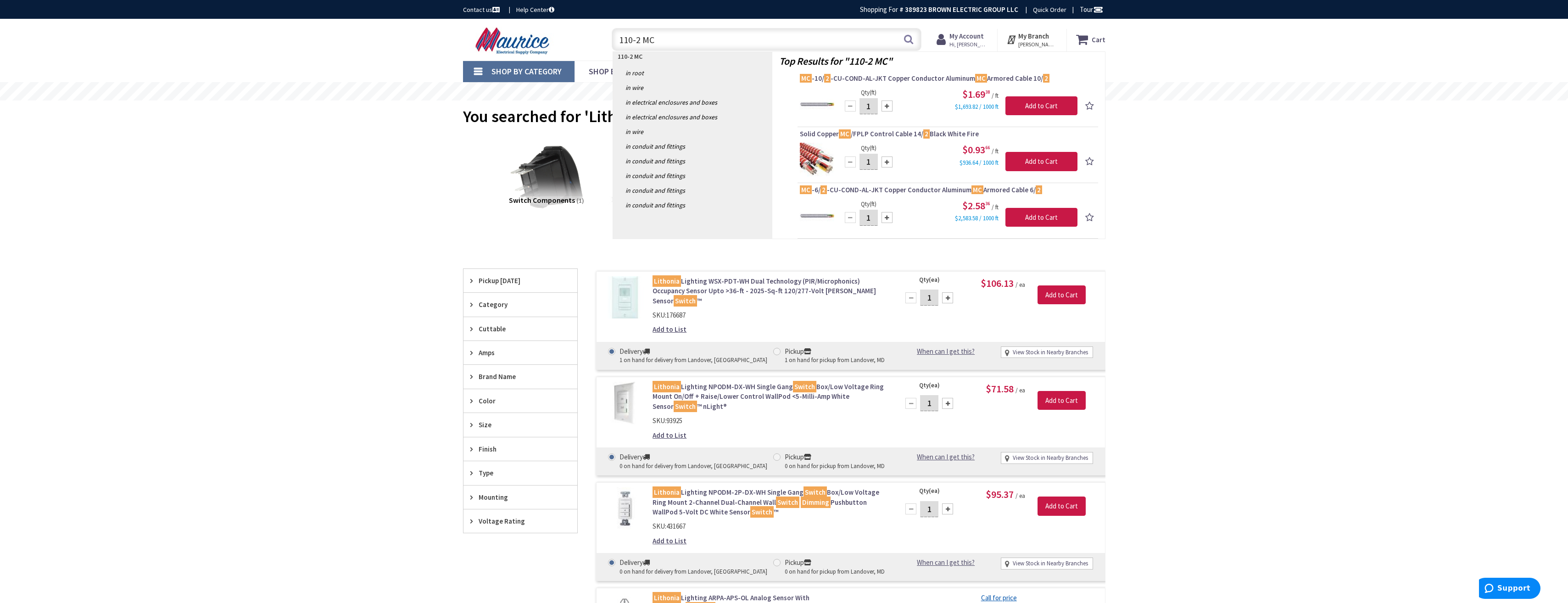
drag, startPoint x: 654, startPoint y: 42, endPoint x: 620, endPoint y: 44, distance: 34.1
click at [620, 44] on input "110-2 MC" at bounding box center [766, 40] width 310 height 23
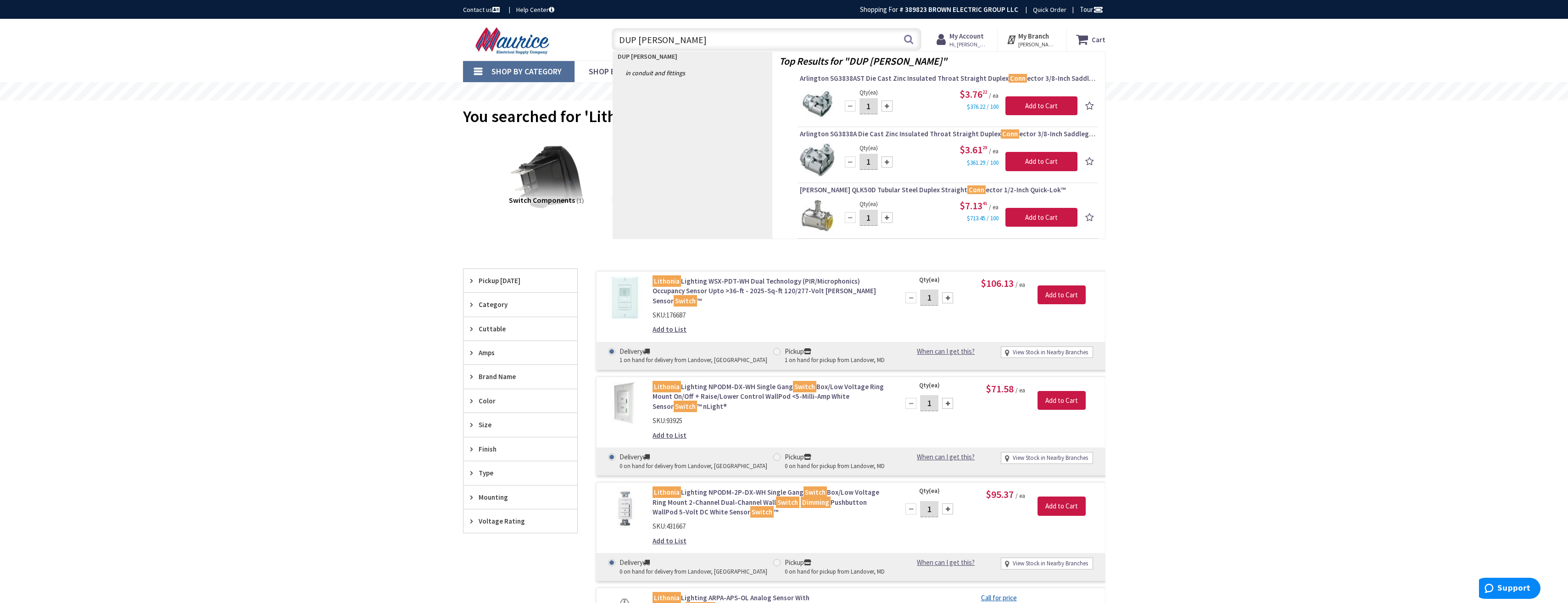
click at [633, 38] on input "DUP MC CONN" at bounding box center [766, 40] width 310 height 23
click at [649, 43] on input "DUPLEX MC CONN" at bounding box center [766, 40] width 310 height 23
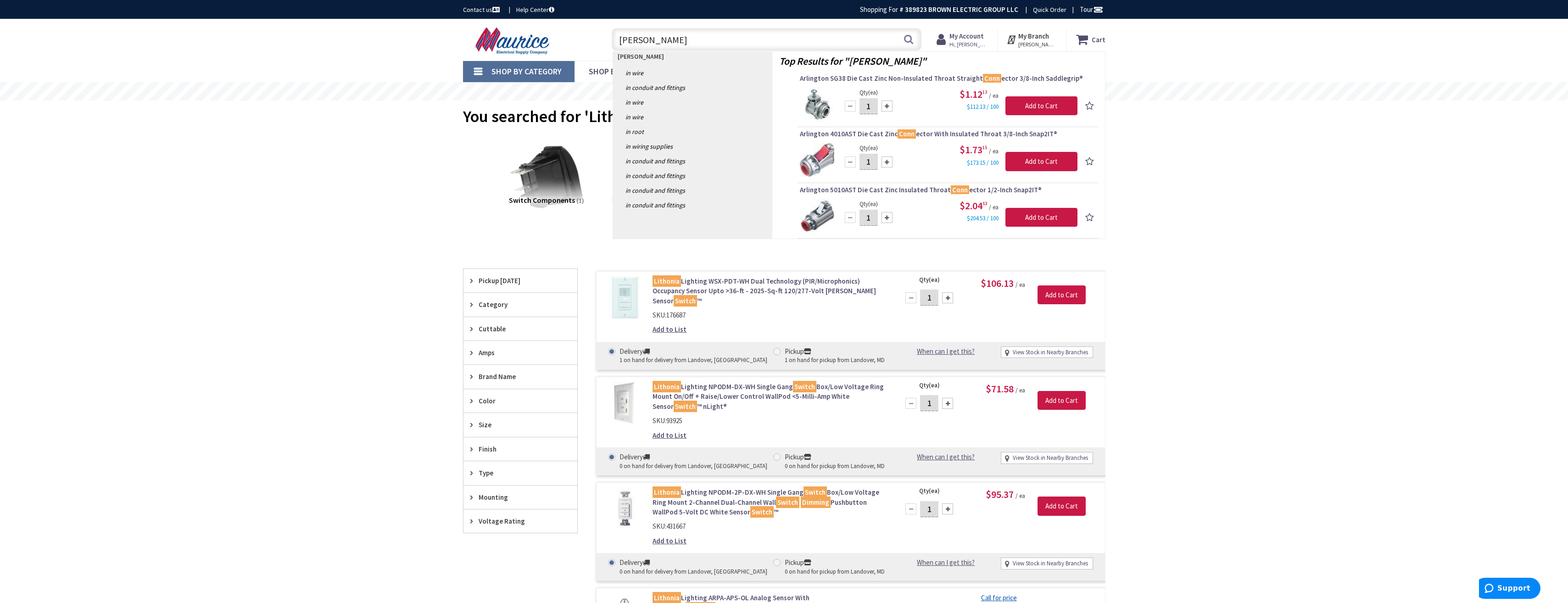
drag, startPoint x: 668, startPoint y: 40, endPoint x: 635, endPoint y: 39, distance: 33.0
click at [635, 39] on input "MC CONN" at bounding box center [766, 40] width 310 height 23
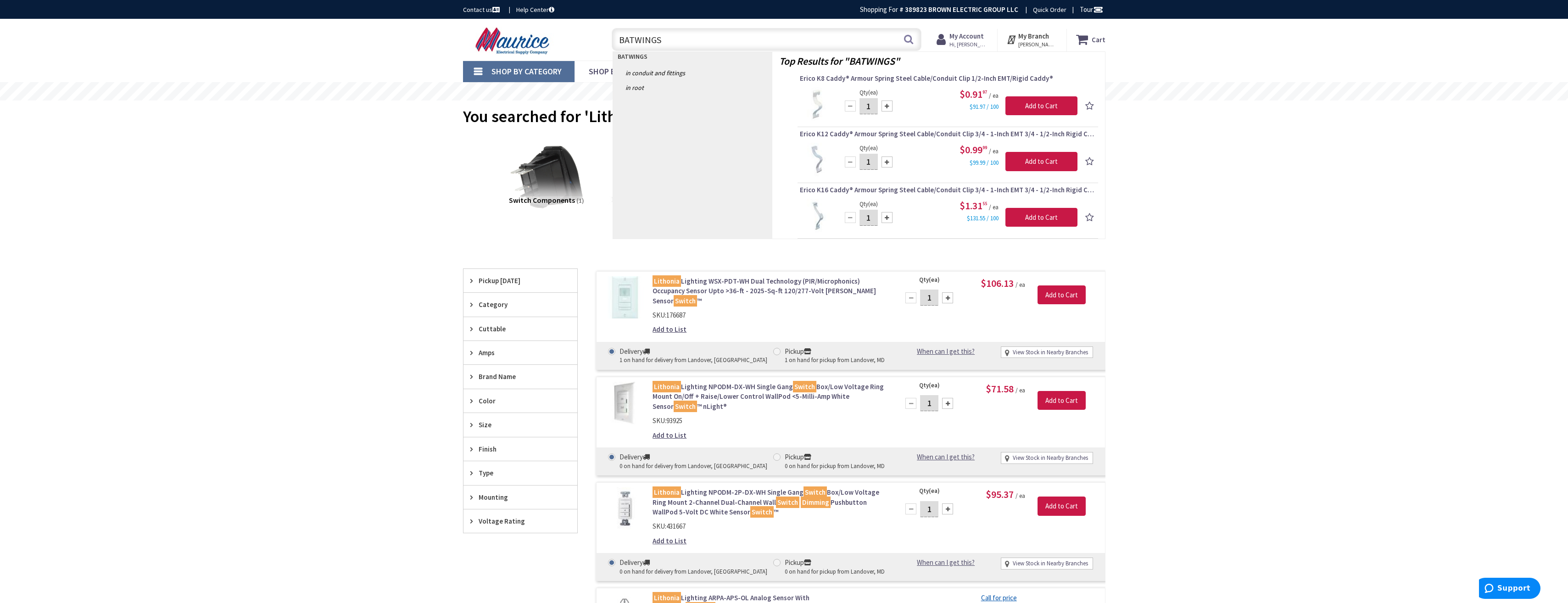
click at [665, 40] on input "BATWINGS" at bounding box center [766, 40] width 310 height 23
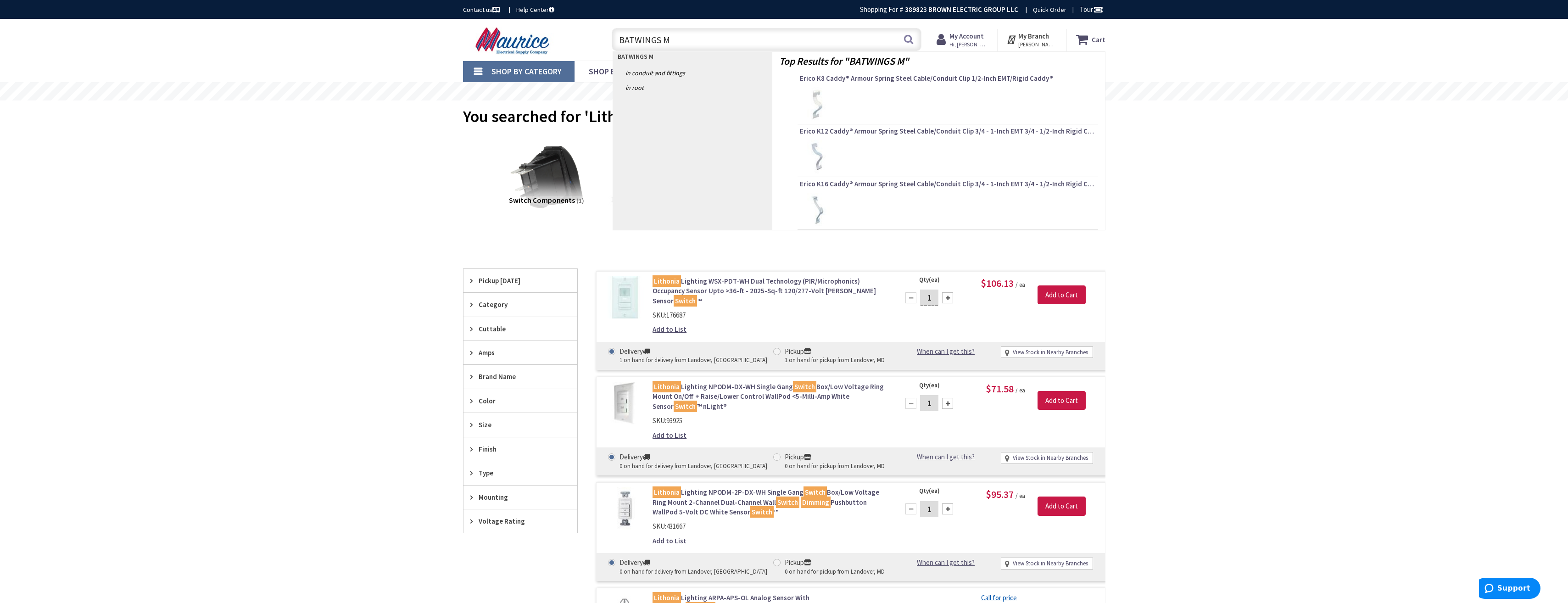
type input "BATWINGS MC"
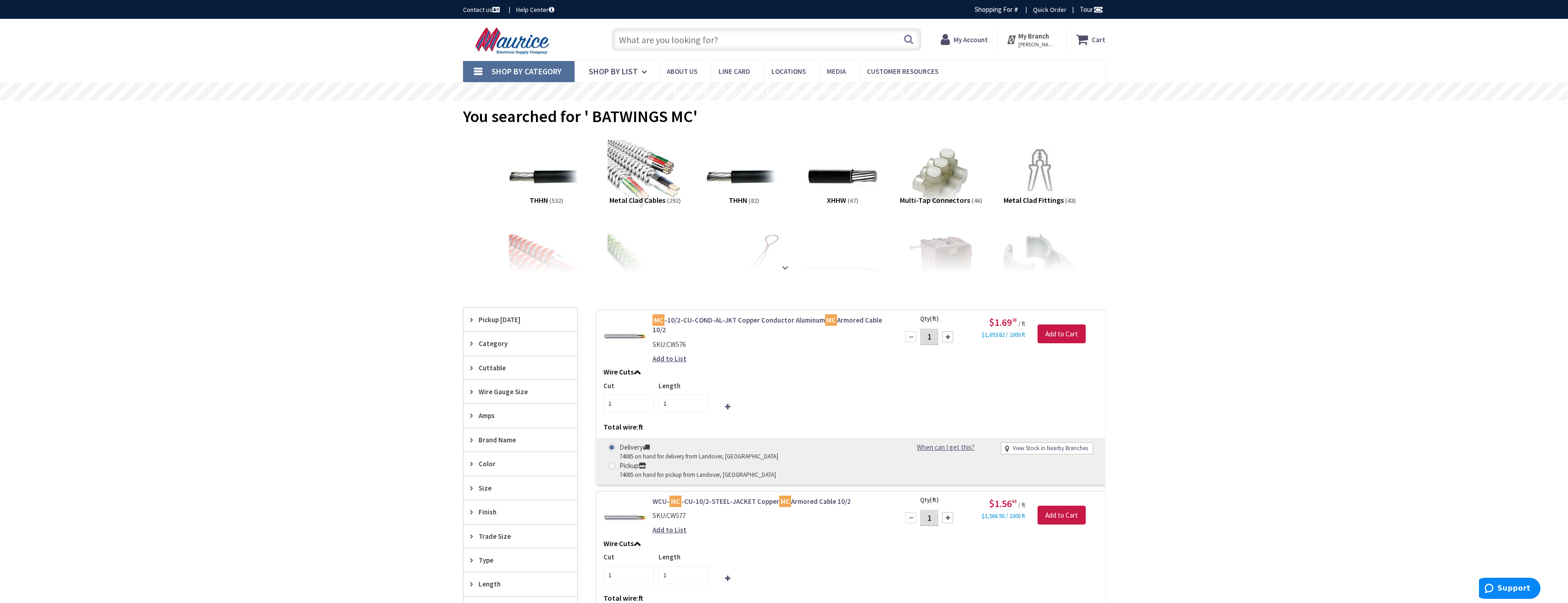
click at [667, 35] on input "text" at bounding box center [766, 40] width 310 height 23
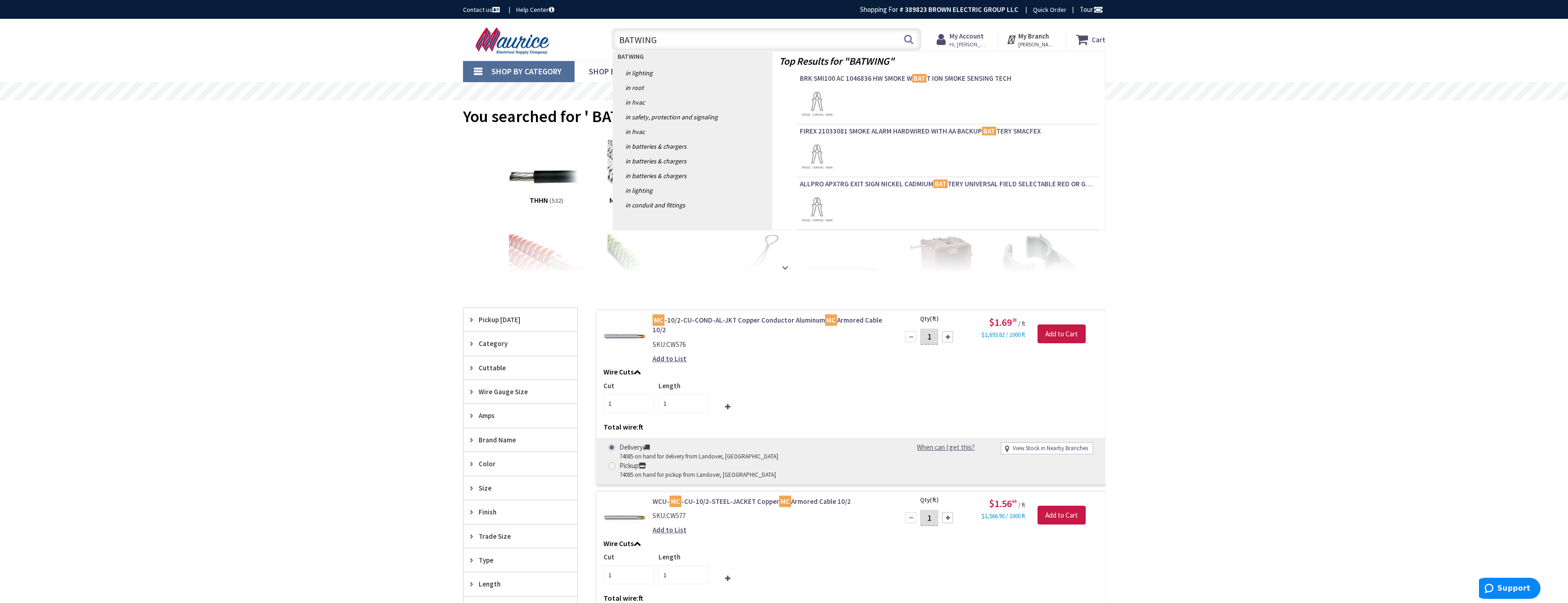
type input "BATWINGS"
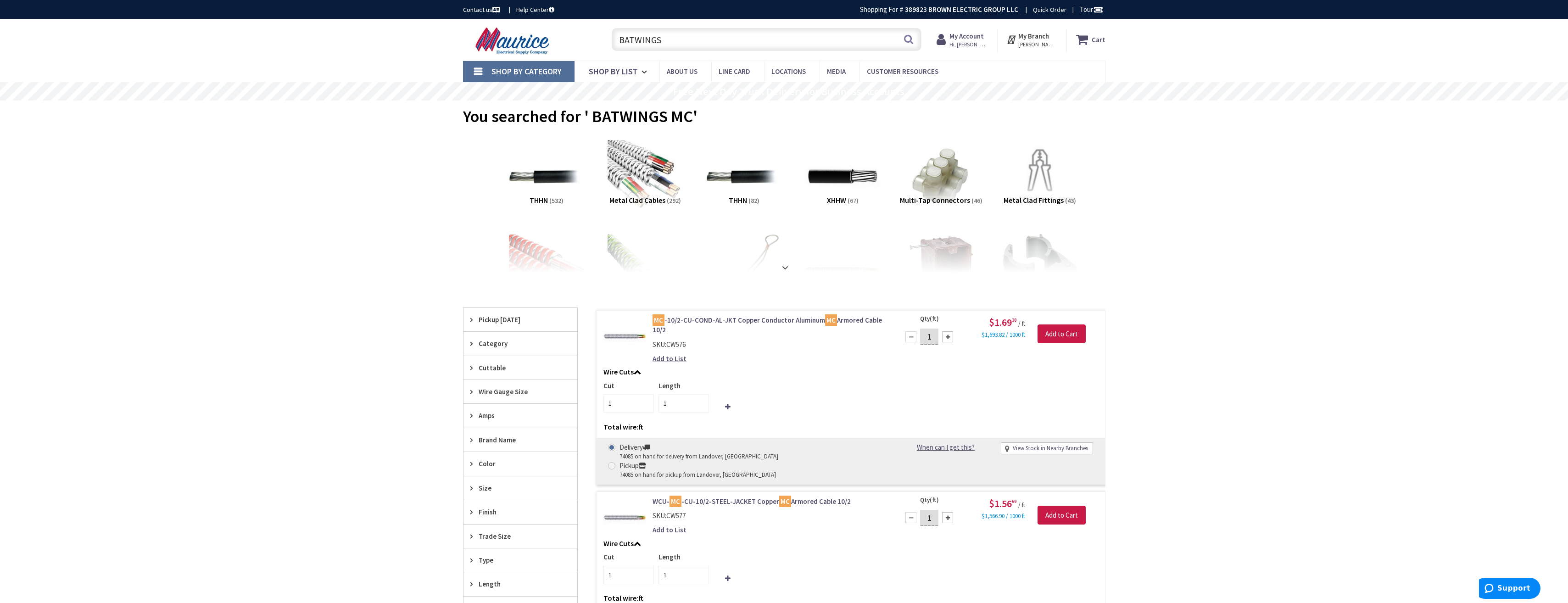
click at [668, 41] on input "BATWINGS" at bounding box center [766, 40] width 310 height 23
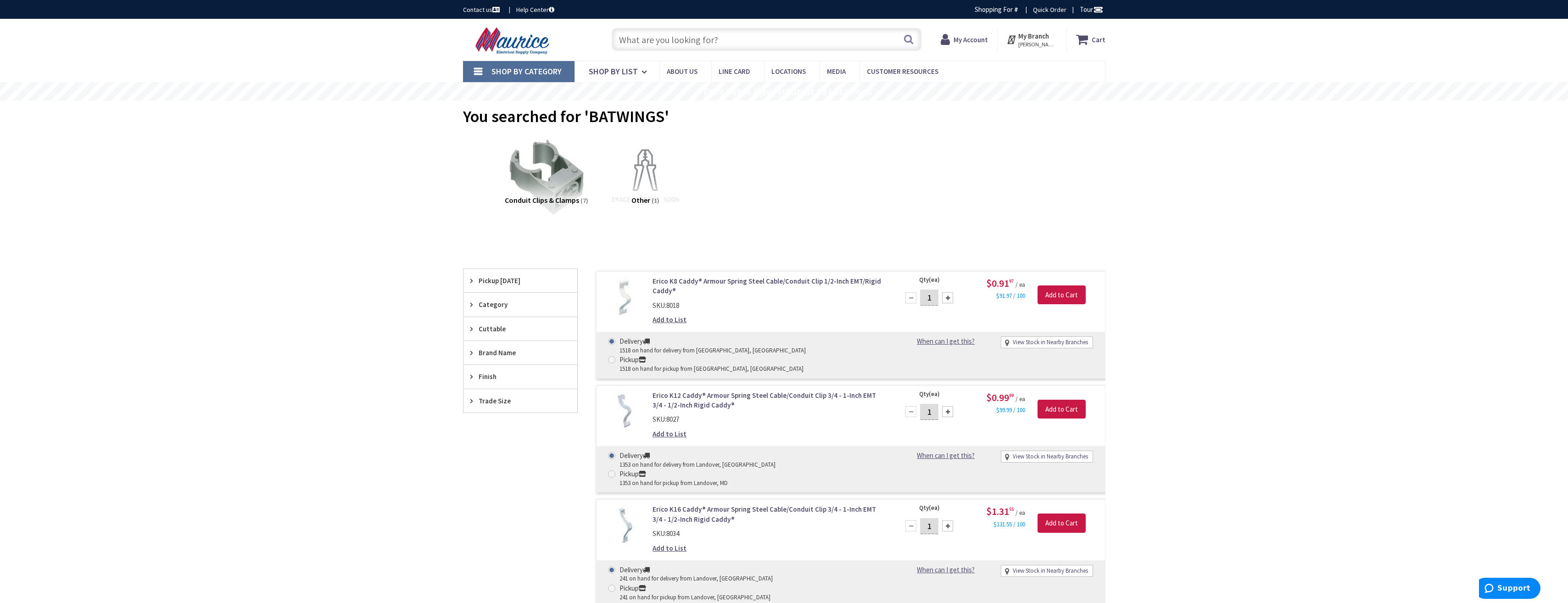
click at [635, 45] on input "text" at bounding box center [766, 40] width 310 height 23
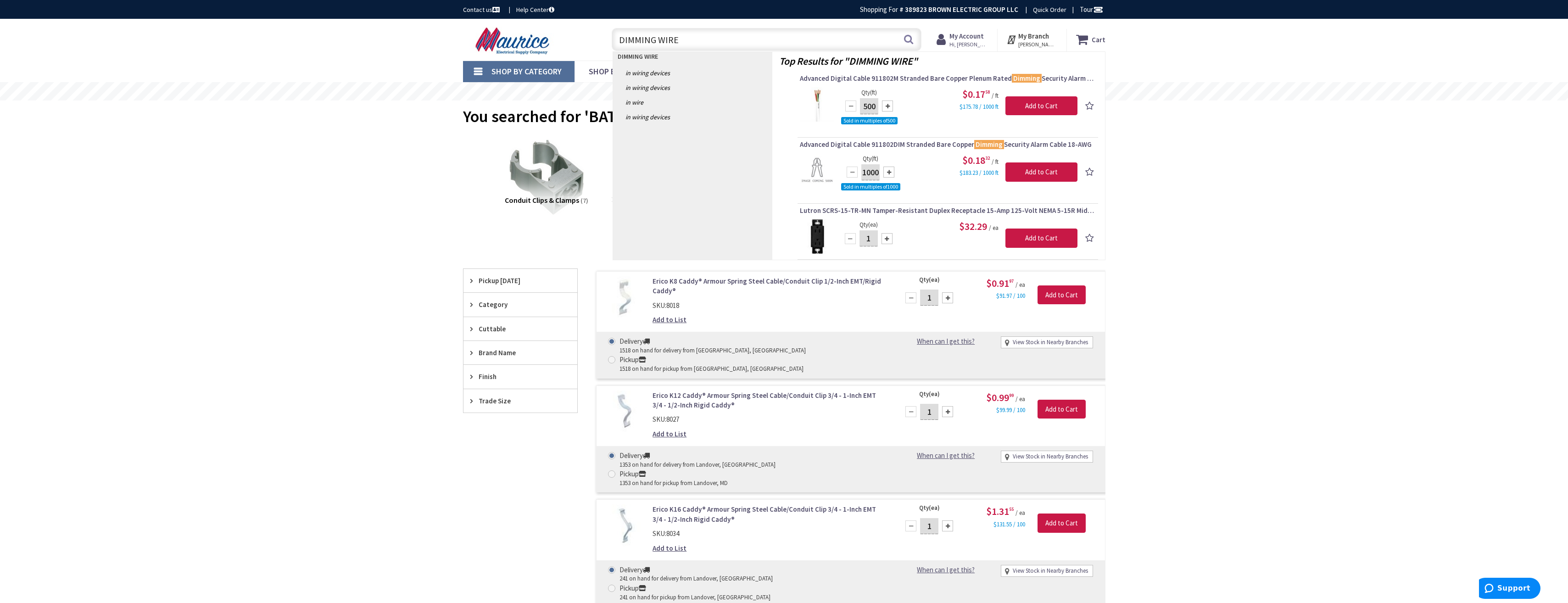
drag, startPoint x: 677, startPoint y: 38, endPoint x: 618, endPoint y: 37, distance: 59.0
click at [618, 37] on input "DIMMING WIRE" at bounding box center [766, 40] width 310 height 23
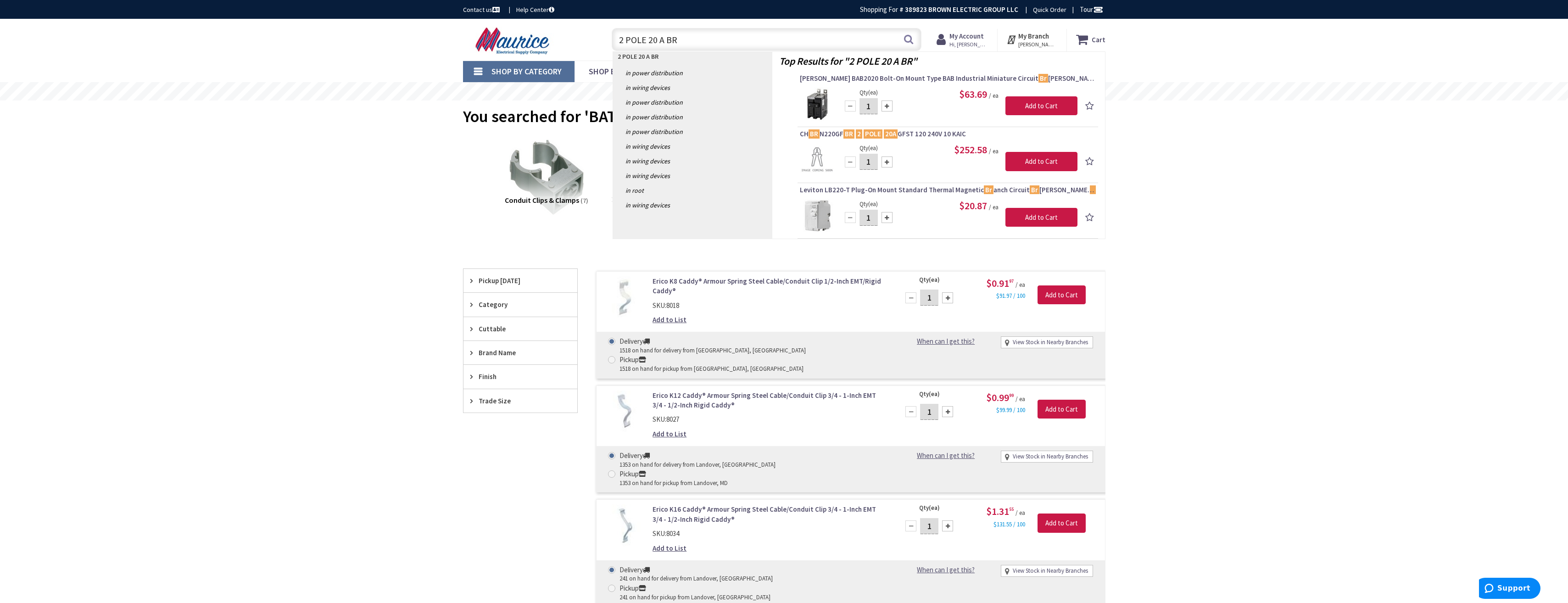
click at [656, 42] on input "2 POLE 20 A BR" at bounding box center [766, 40] width 310 height 23
click at [677, 37] on input "2 POLE 25 A BR" at bounding box center [766, 40] width 310 height 23
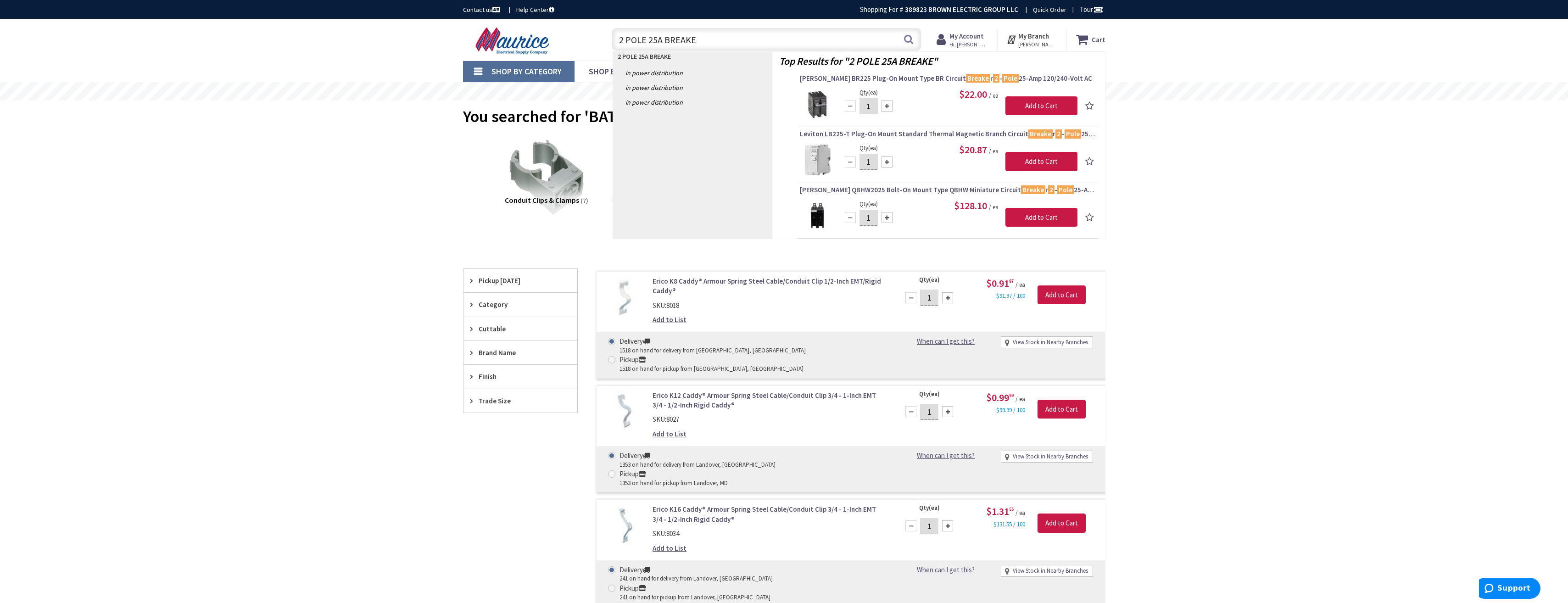
drag, startPoint x: 697, startPoint y: 40, endPoint x: 618, endPoint y: 43, distance: 79.1
click at [618, 44] on input "2 POLE 25A BREAKE" at bounding box center [766, 40] width 310 height 23
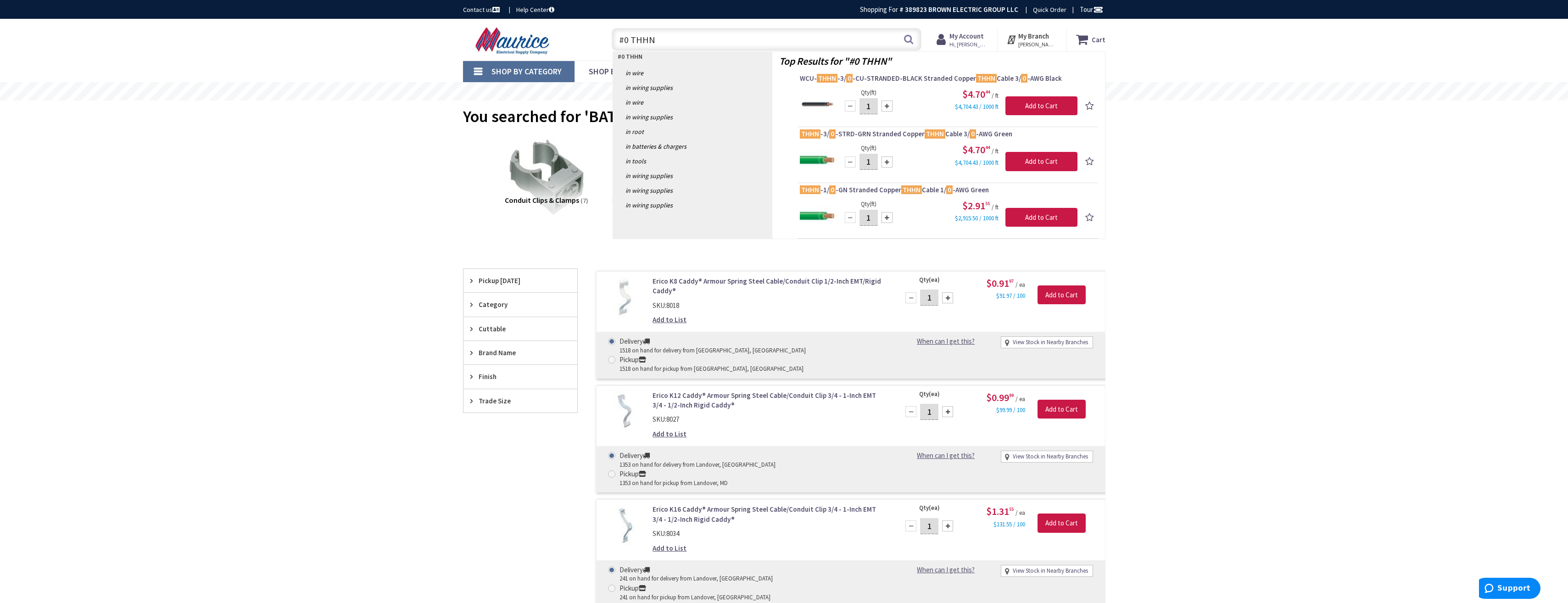
click at [623, 41] on input "#0 THHN" at bounding box center [766, 40] width 310 height 23
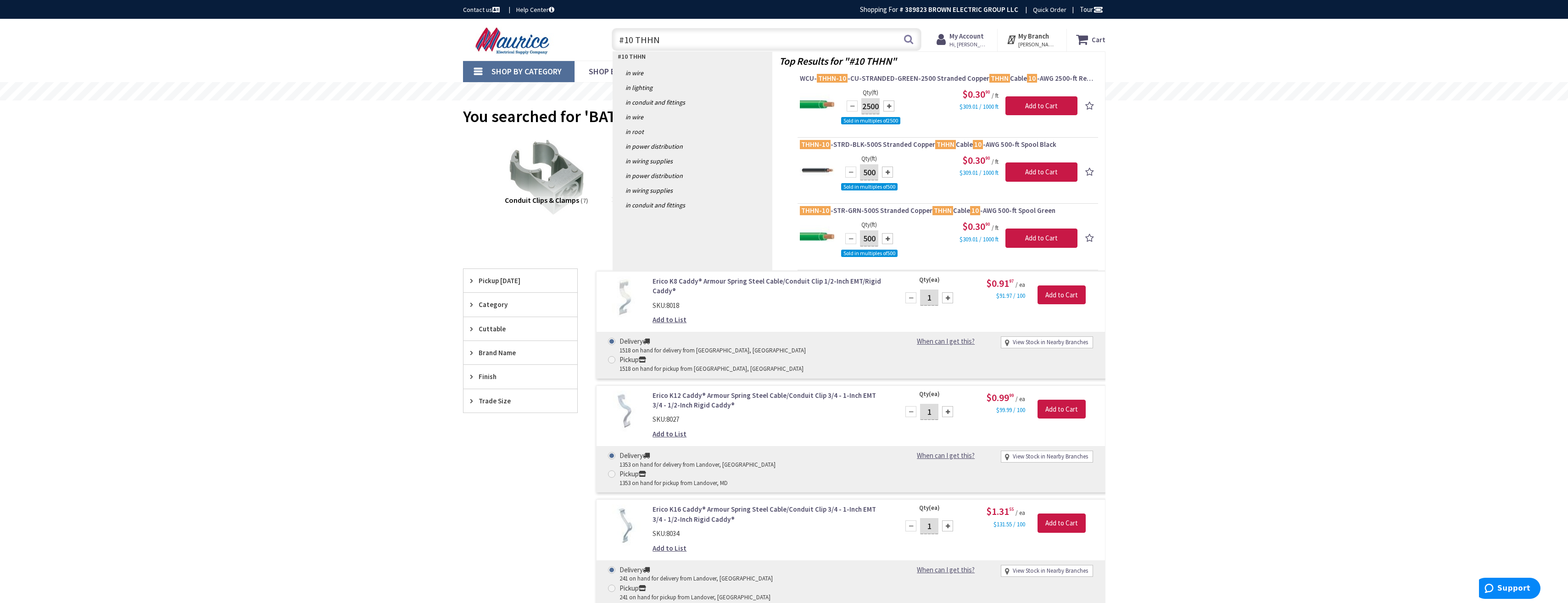
click at [629, 40] on input "#10 THHN" at bounding box center [766, 40] width 310 height 23
type input "#12 THHN"
